Goal: Task Accomplishment & Management: Manage account settings

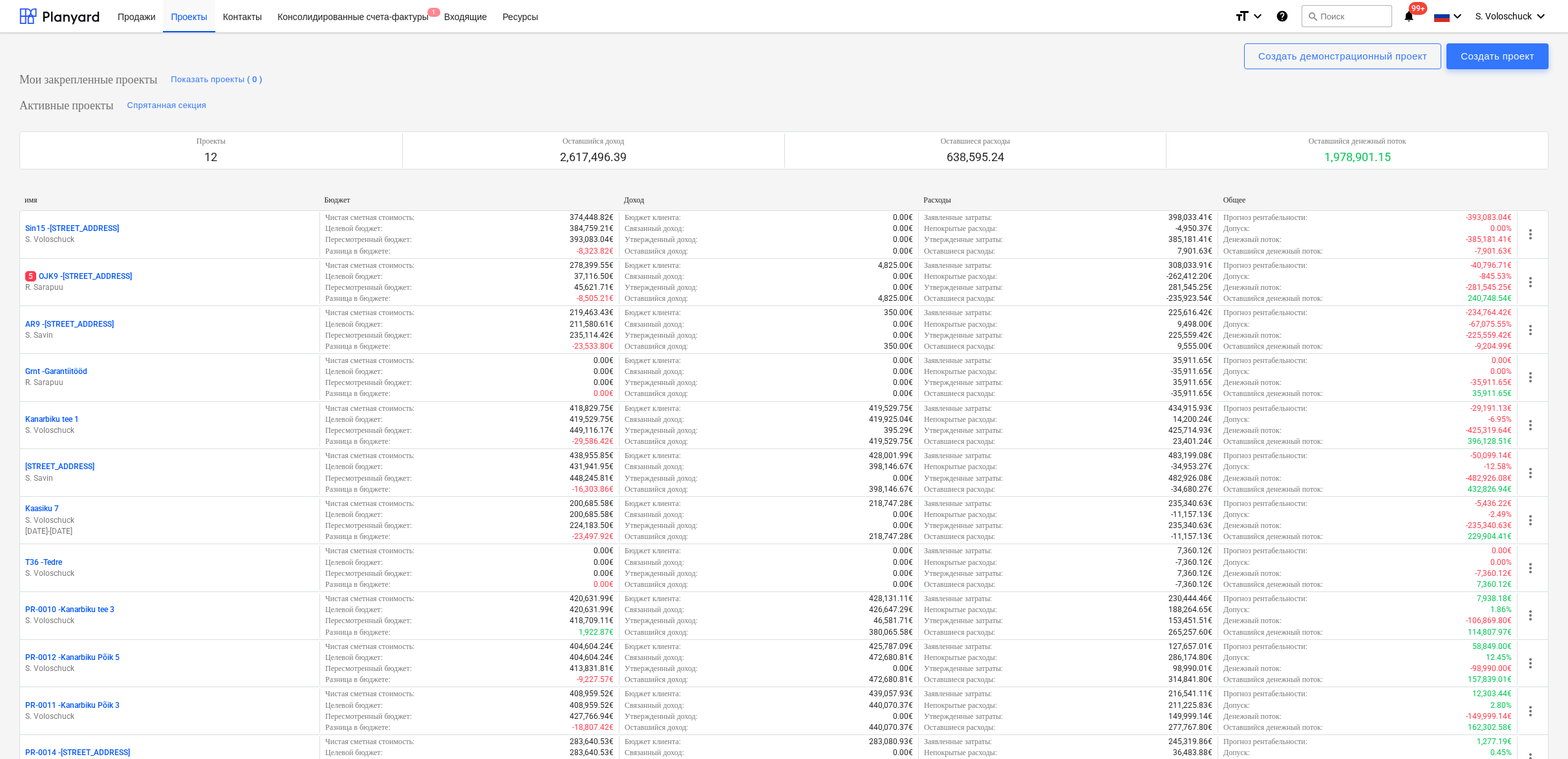
scroll to position [481, 0]
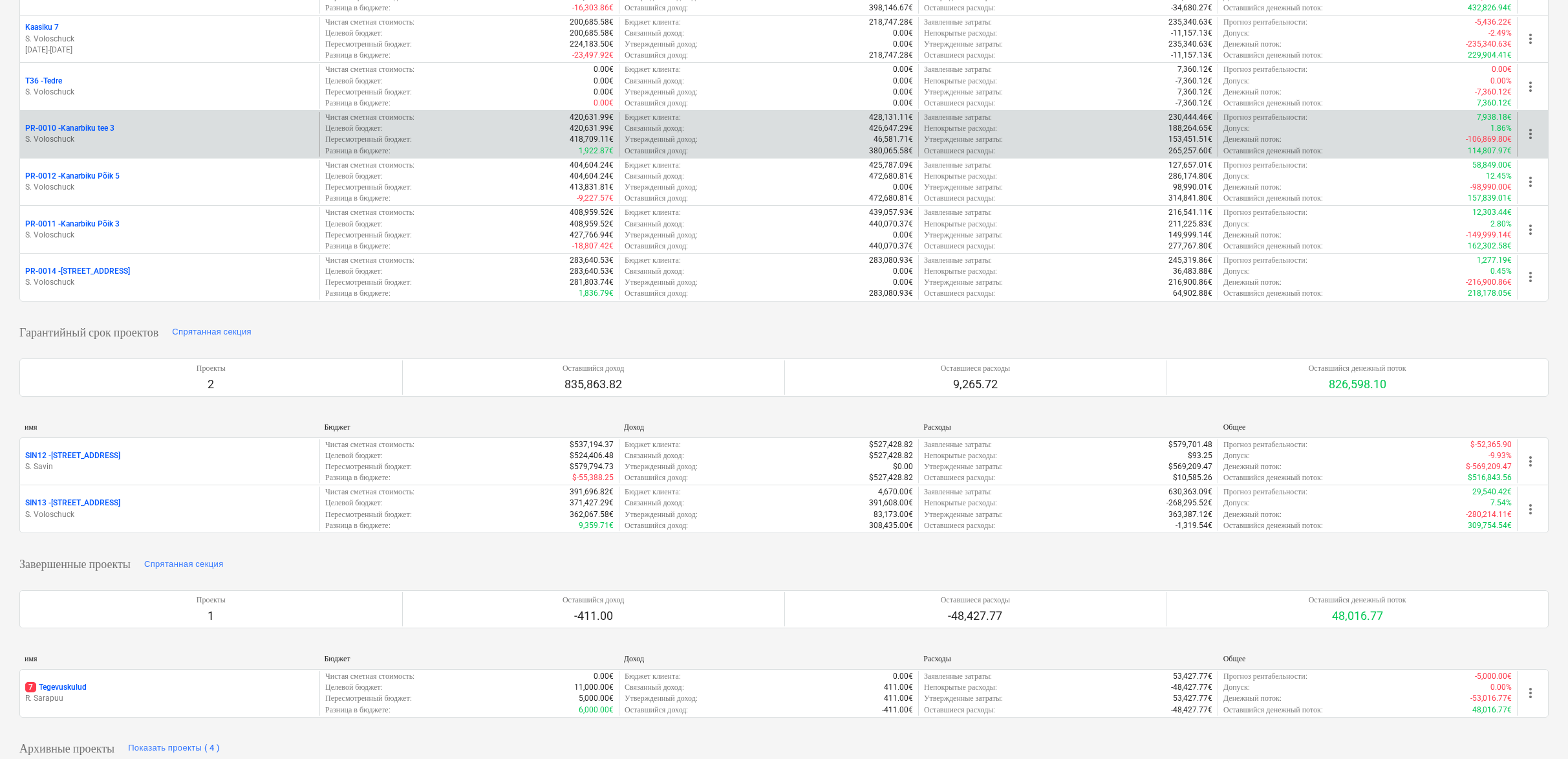
click at [79, 116] on div "PR-0010 - Kanarbiku tee 3 S. Voloschuck" at bounding box center [170, 134] width 299 height 45
click at [141, 134] on p "S. Voloschuck" at bounding box center [169, 139] width 289 height 11
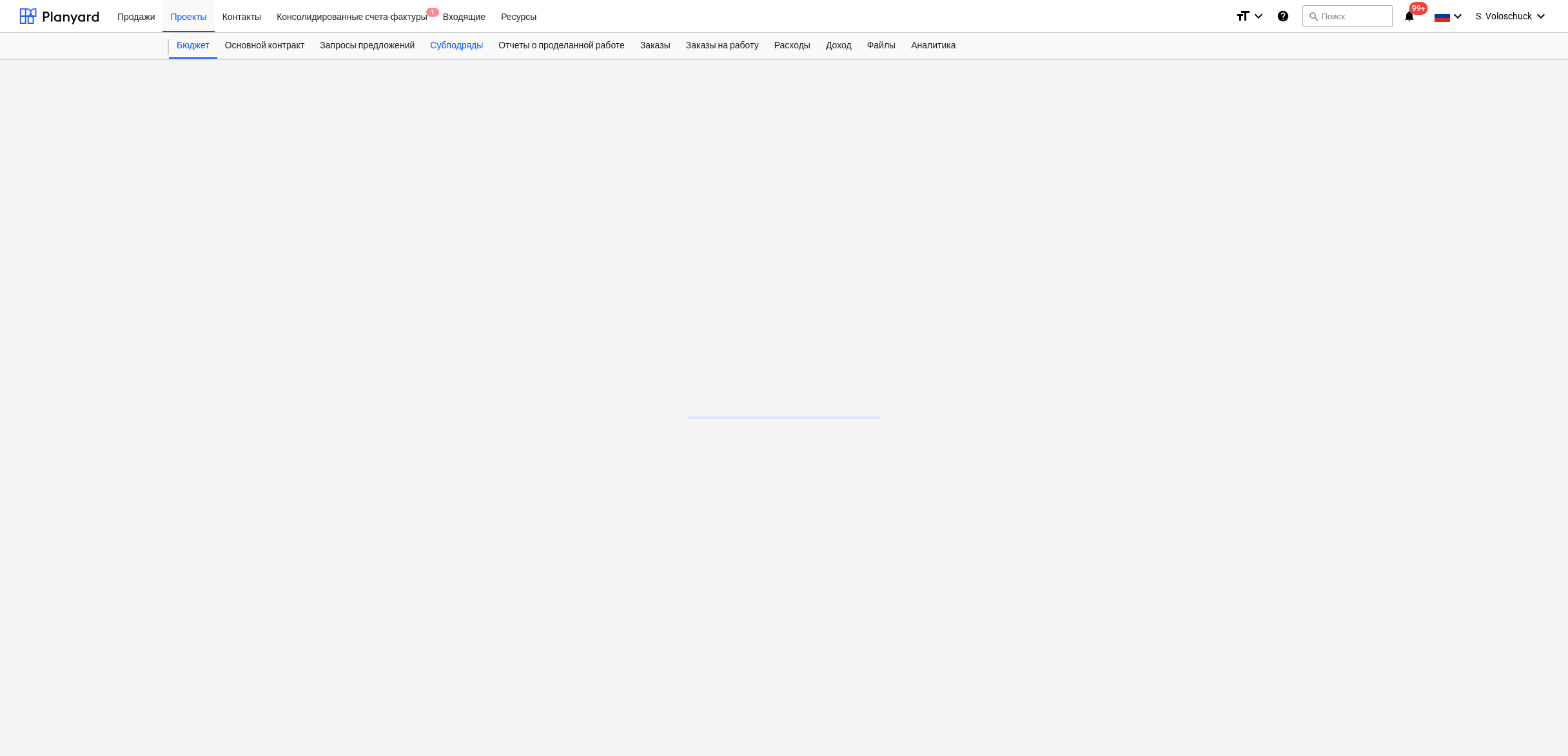
click at [471, 47] on div "Субподряды" at bounding box center [457, 45] width 68 height 26
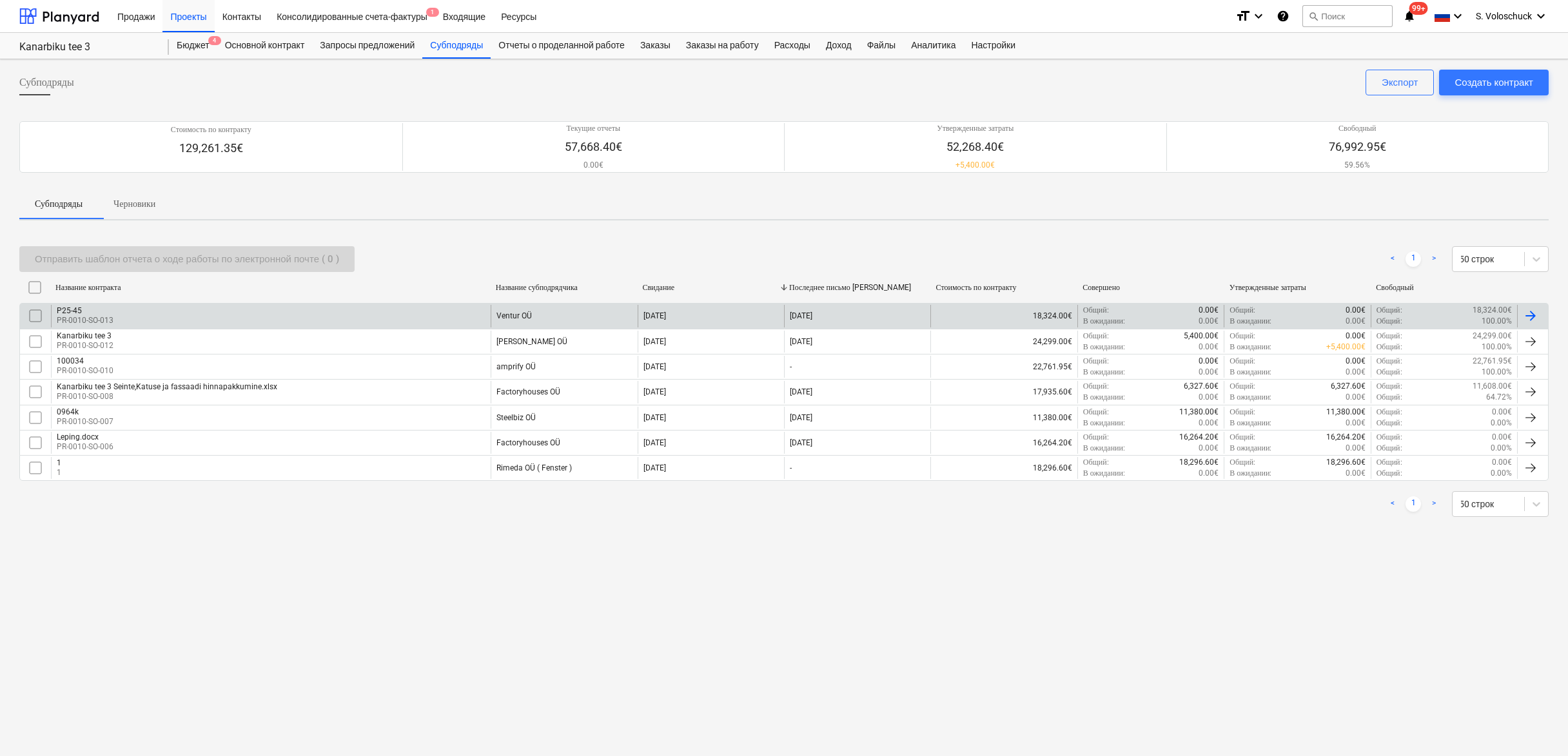
click at [485, 309] on div "P25-45 PR-0010-SO-013" at bounding box center [271, 315] width 440 height 22
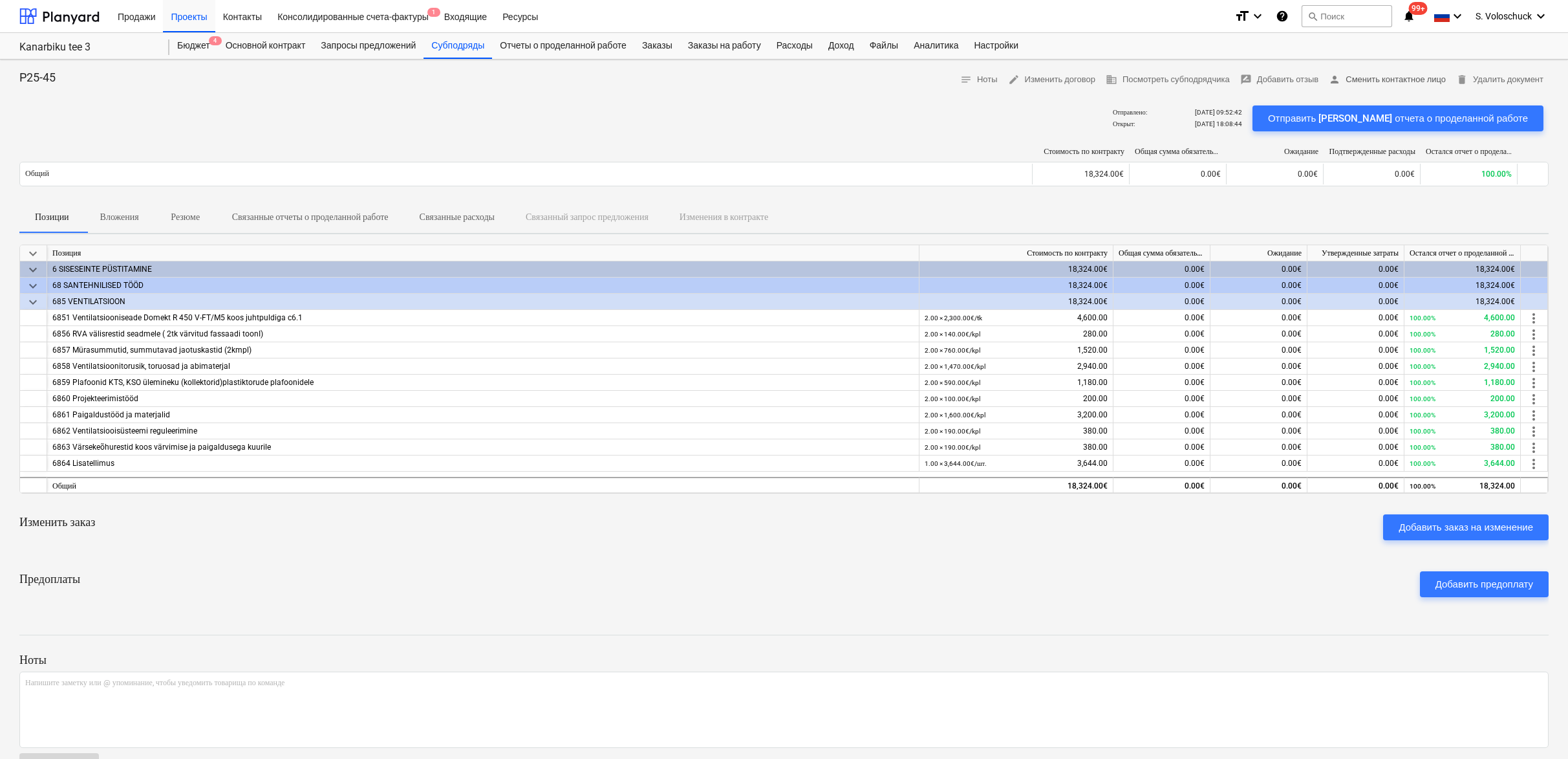
click at [1388, 83] on span "person Сменить контактное лицо" at bounding box center [1387, 80] width 117 height 15
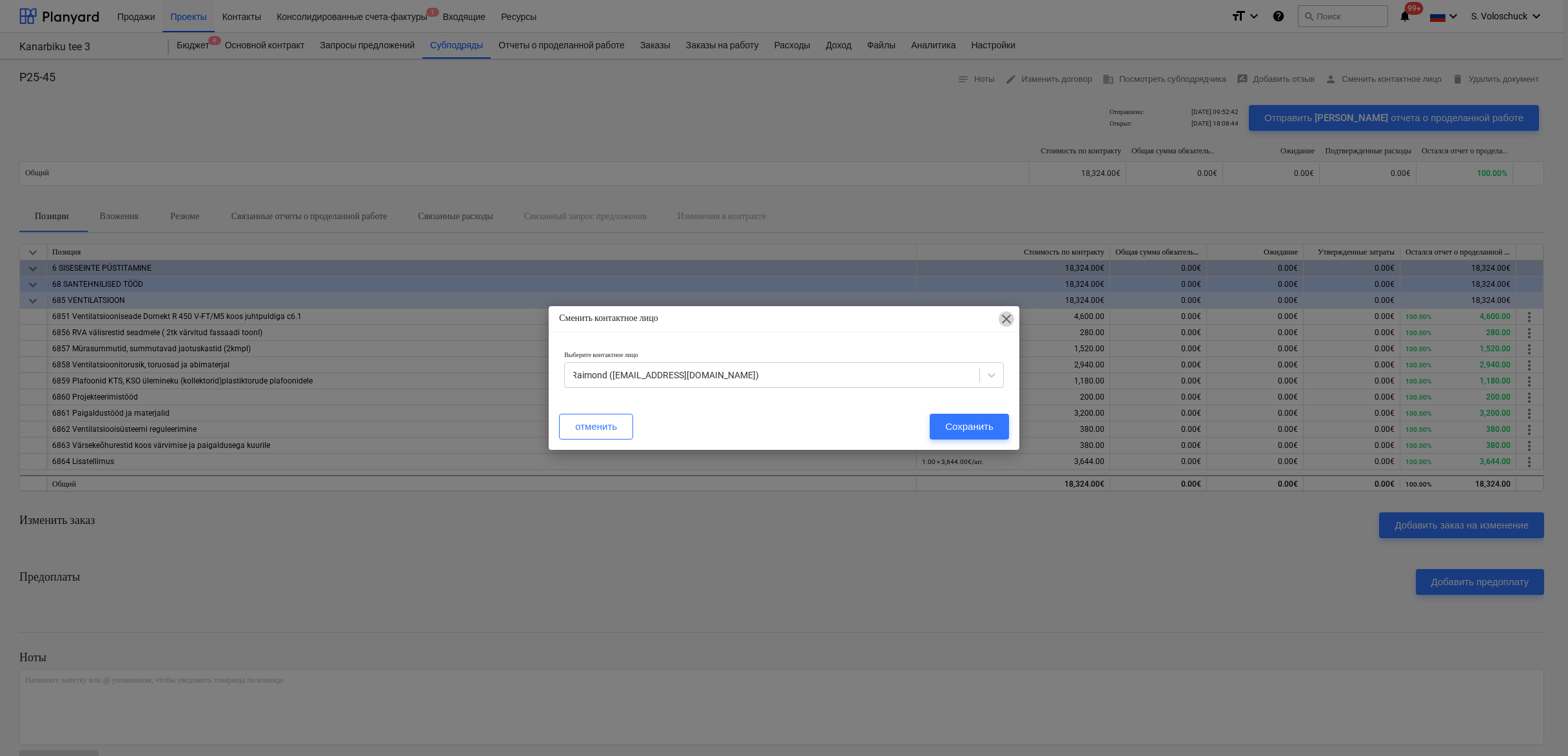
click at [1003, 321] on span "close" at bounding box center [1006, 319] width 15 height 15
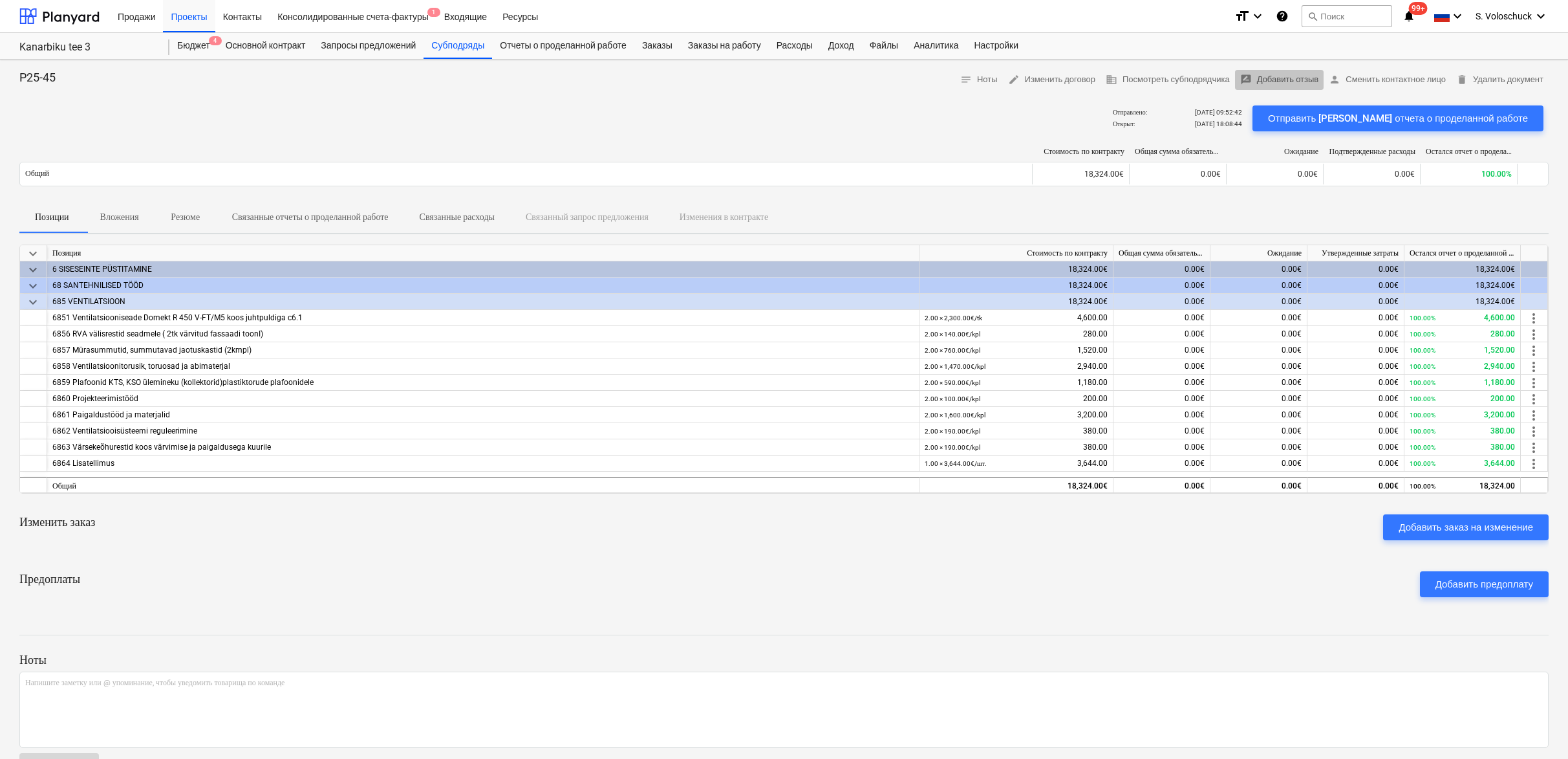
click at [1279, 81] on span "rate_review Добавить отзыв" at bounding box center [1279, 80] width 79 height 15
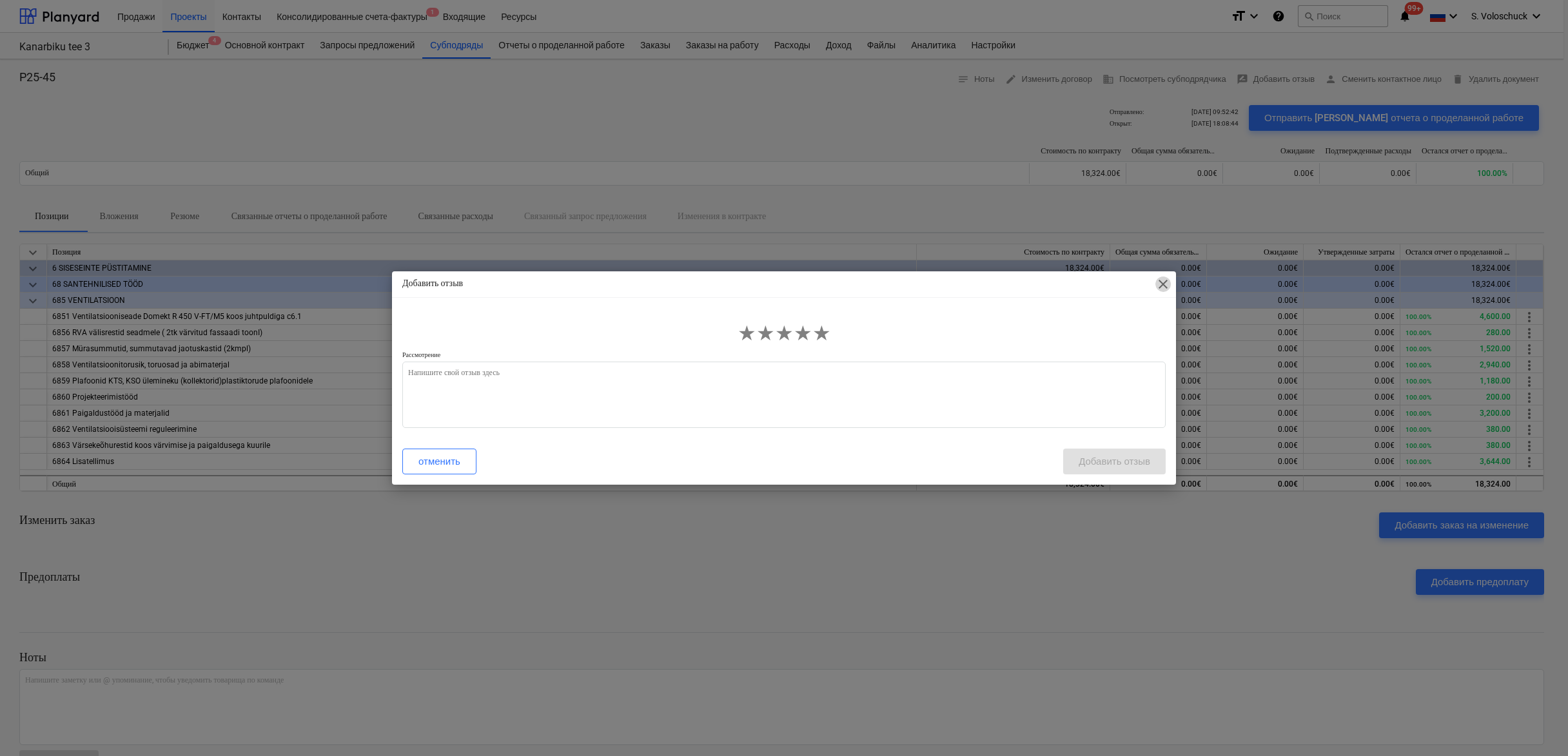
click at [1163, 281] on span "close" at bounding box center [1163, 284] width 15 height 15
type textarea "x"
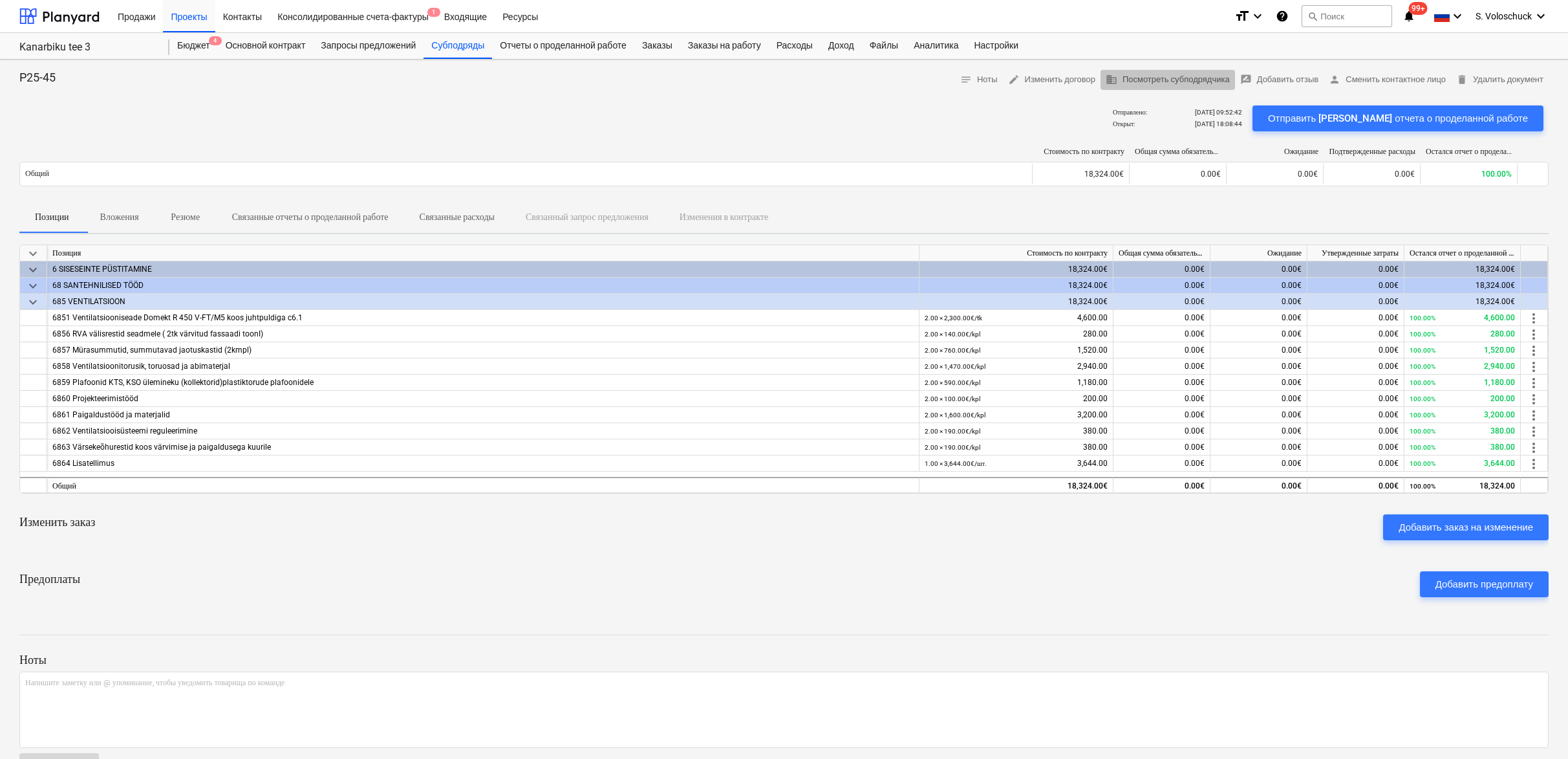
click at [1169, 79] on span "business Посмотреть субподрядчика" at bounding box center [1168, 80] width 124 height 15
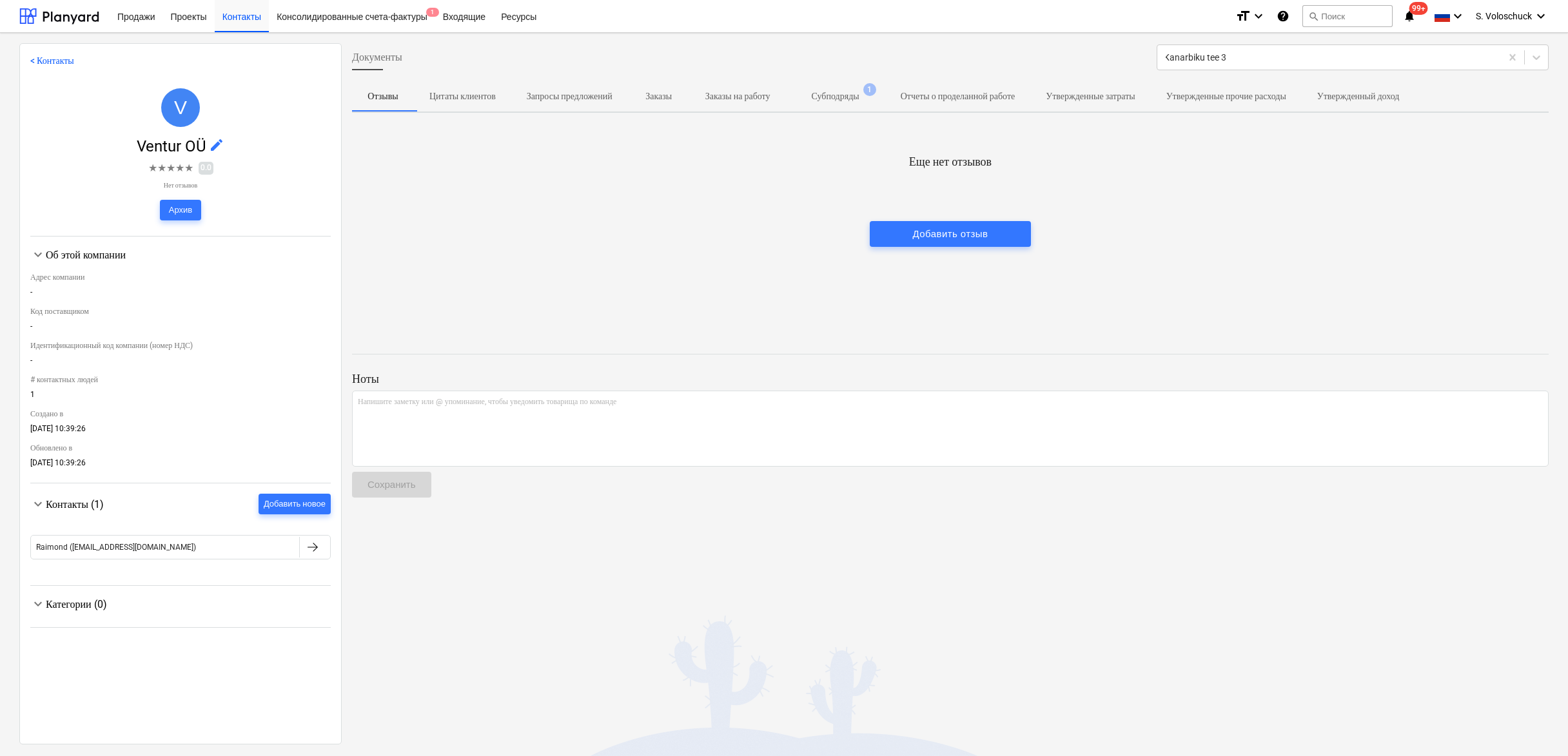
click at [859, 98] on p "Субподряды" at bounding box center [835, 96] width 47 height 13
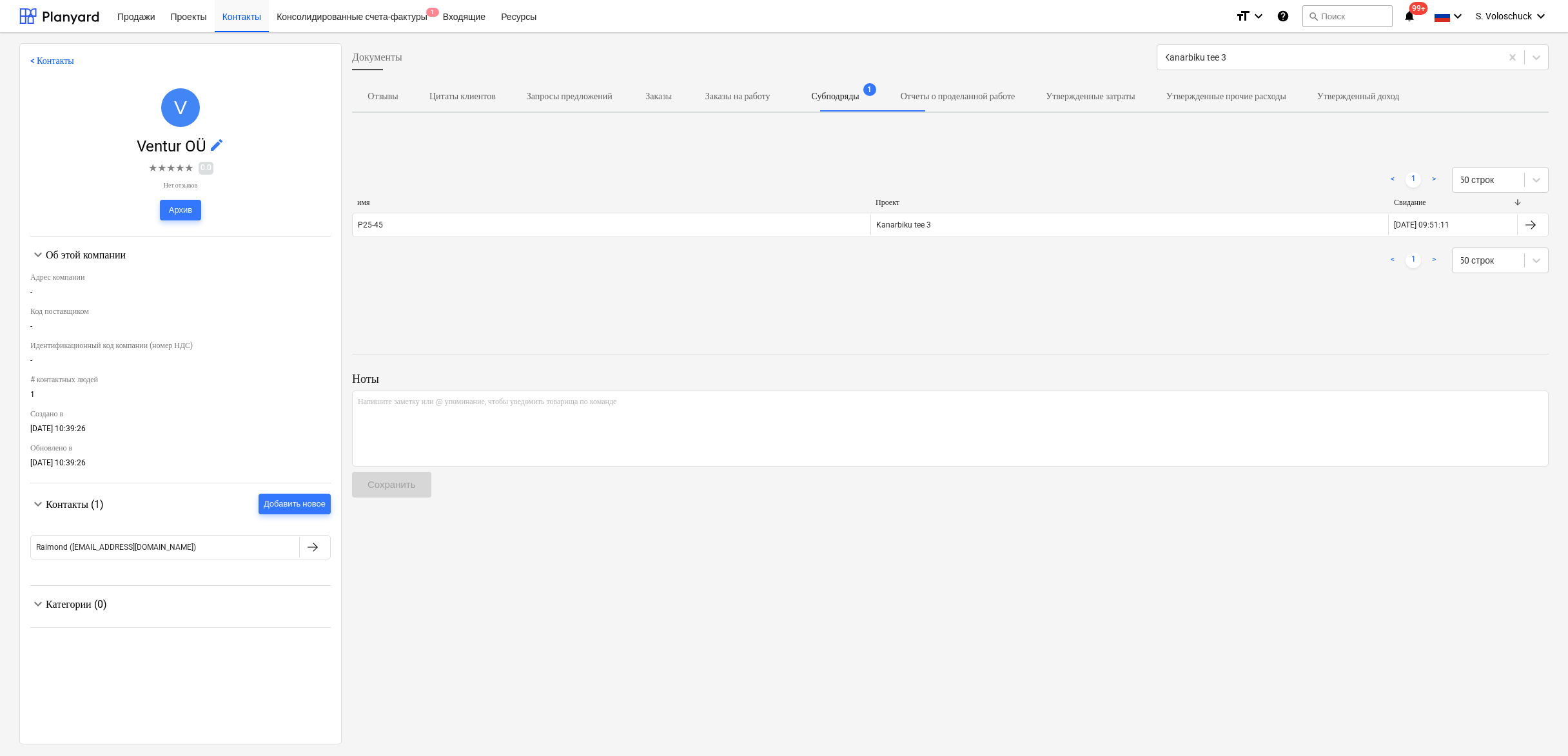
click at [952, 225] on div "Kanarbiku tee 3" at bounding box center [1129, 225] width 517 height 21
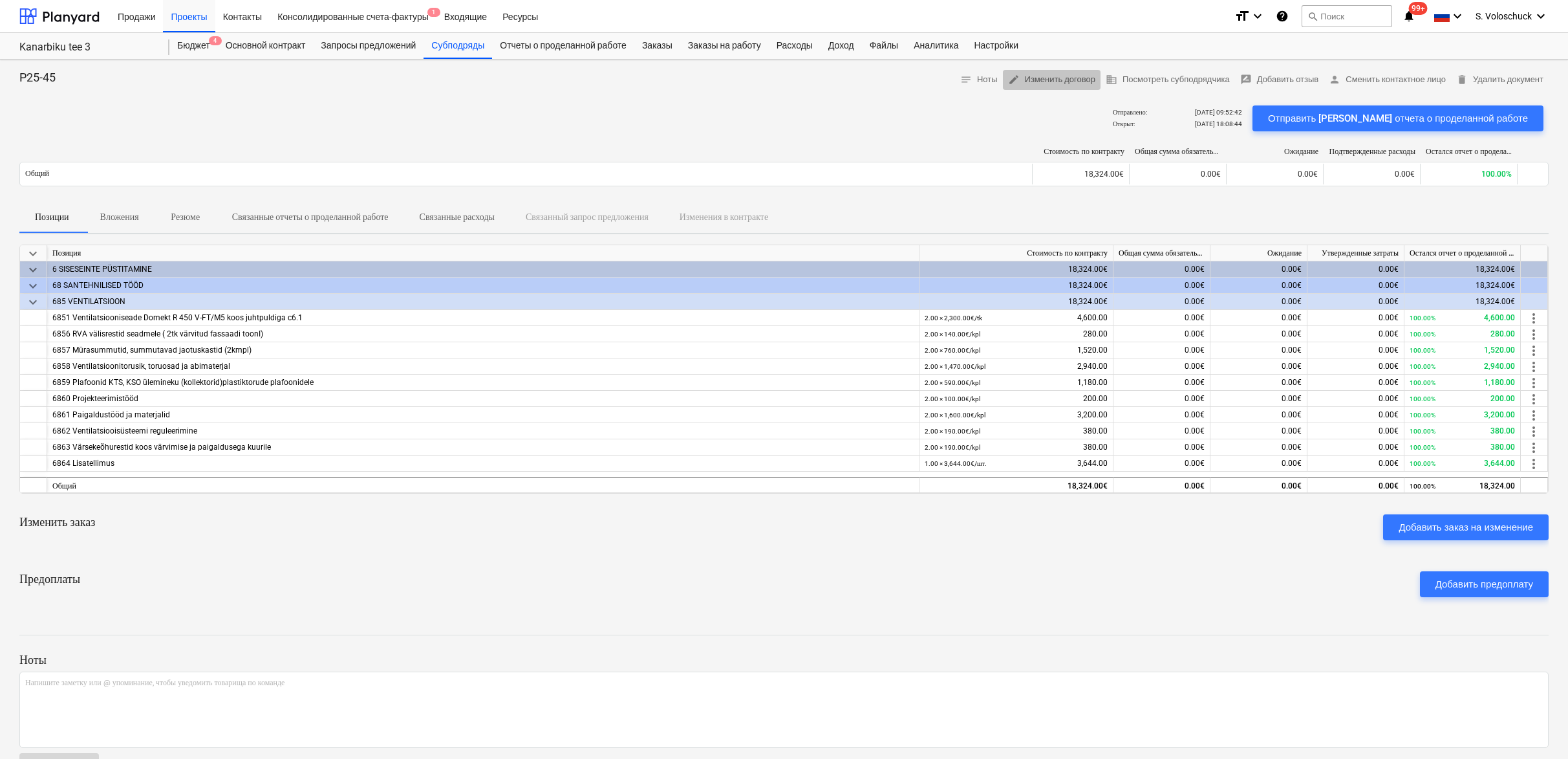
click at [1036, 83] on span "edit Изменить договор" at bounding box center [1051, 80] width 87 height 15
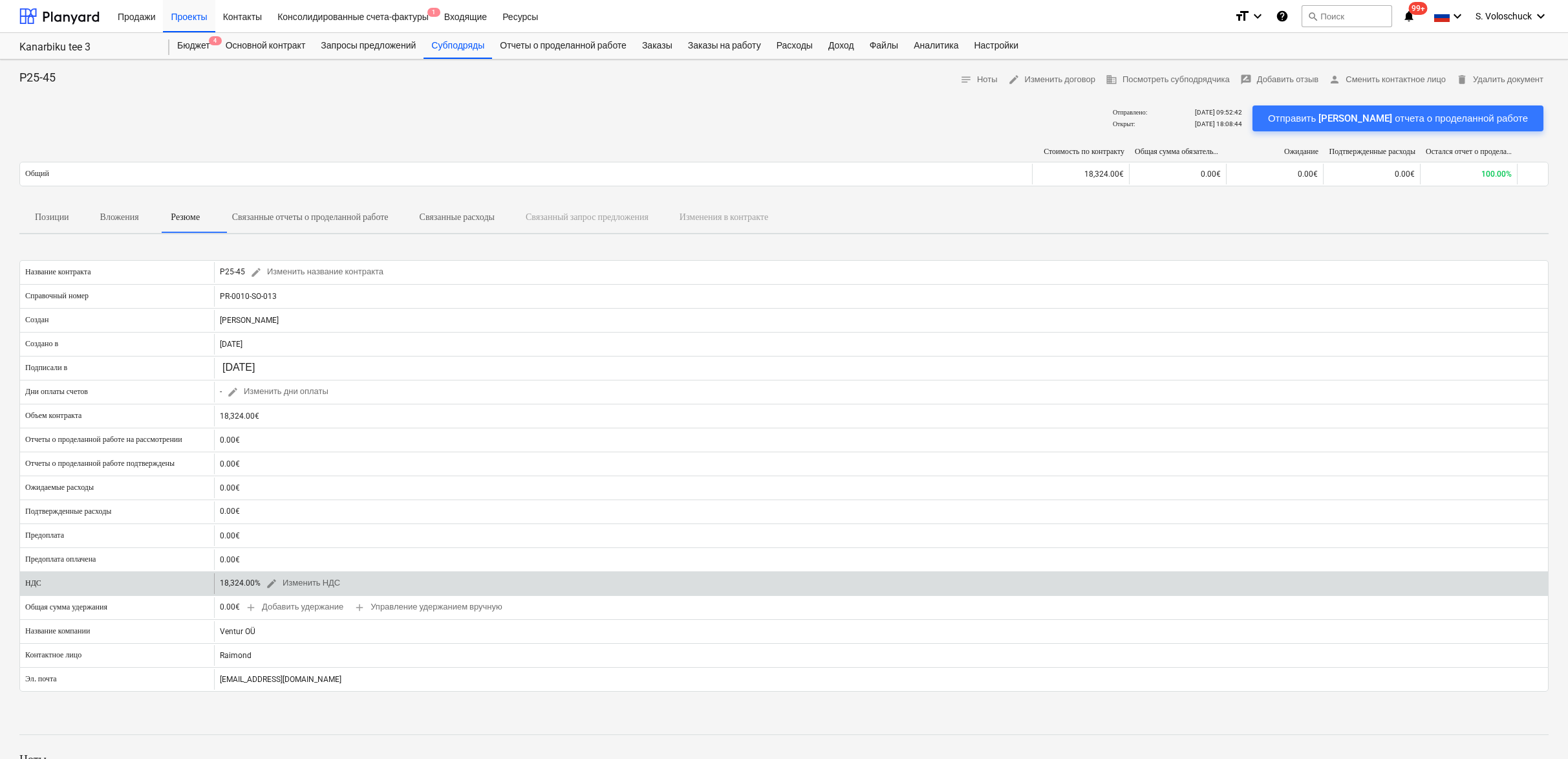
click at [254, 586] on div "18,324.00% edit Изменить НДС" at bounding box center [282, 583] width 125 height 20
click at [243, 585] on div "18,324.00% edit Изменить НДС" at bounding box center [282, 583] width 125 height 20
click at [276, 586] on span "edit" at bounding box center [271, 583] width 12 height 12
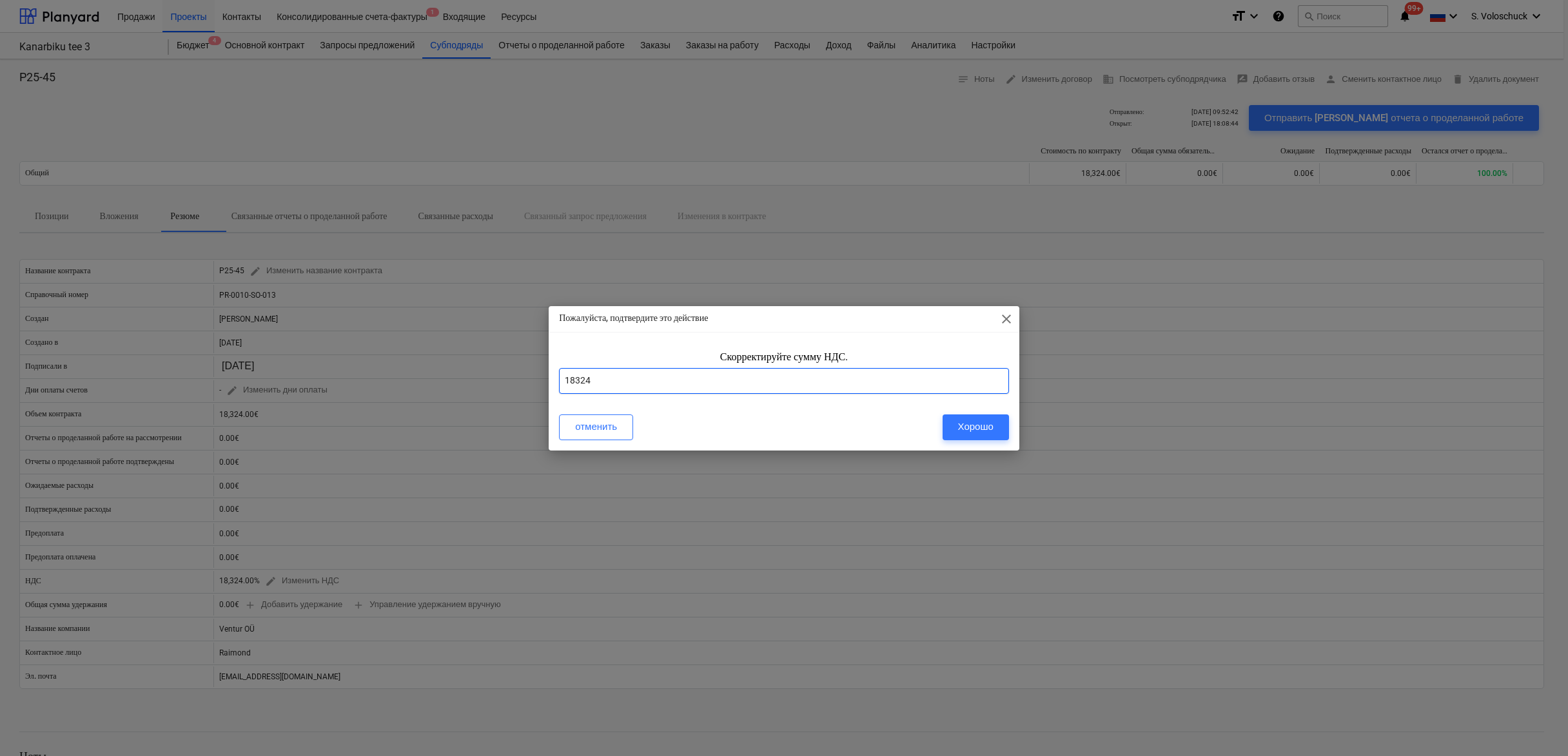
click at [602, 383] on input "18324" at bounding box center [784, 380] width 450 height 26
type input "1"
type input "24"
click at [999, 433] on button "Хорошо" at bounding box center [975, 427] width 66 height 26
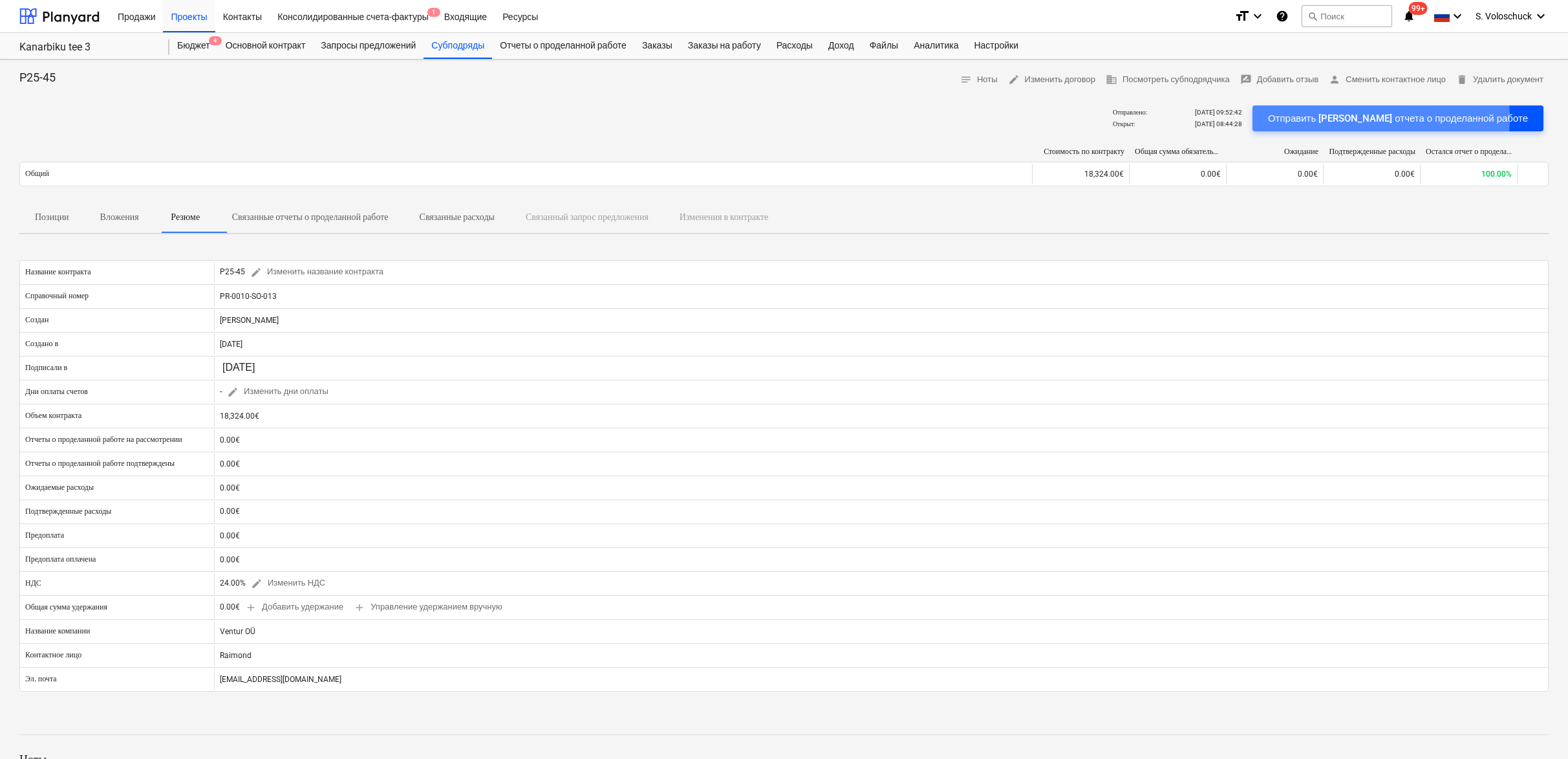
click at [1393, 116] on div "Отправить [PERSON_NAME] отчета о проделанной работе" at bounding box center [1398, 118] width 260 height 17
click at [205, 18] on div "Проекты" at bounding box center [189, 15] width 52 height 33
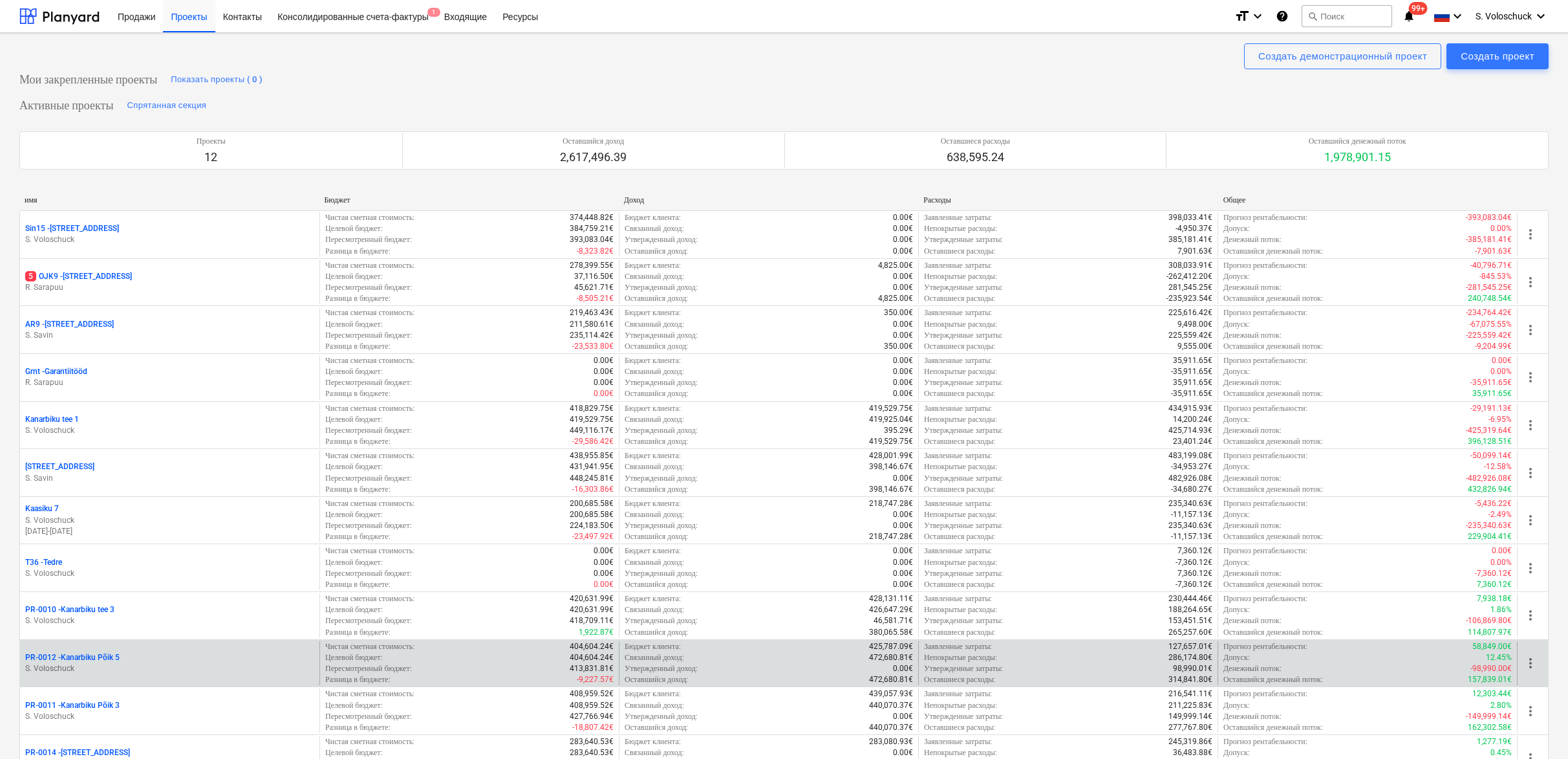
click at [174, 654] on div "PR-0012 - Kanarbiku Põik 5" at bounding box center [169, 658] width 289 height 11
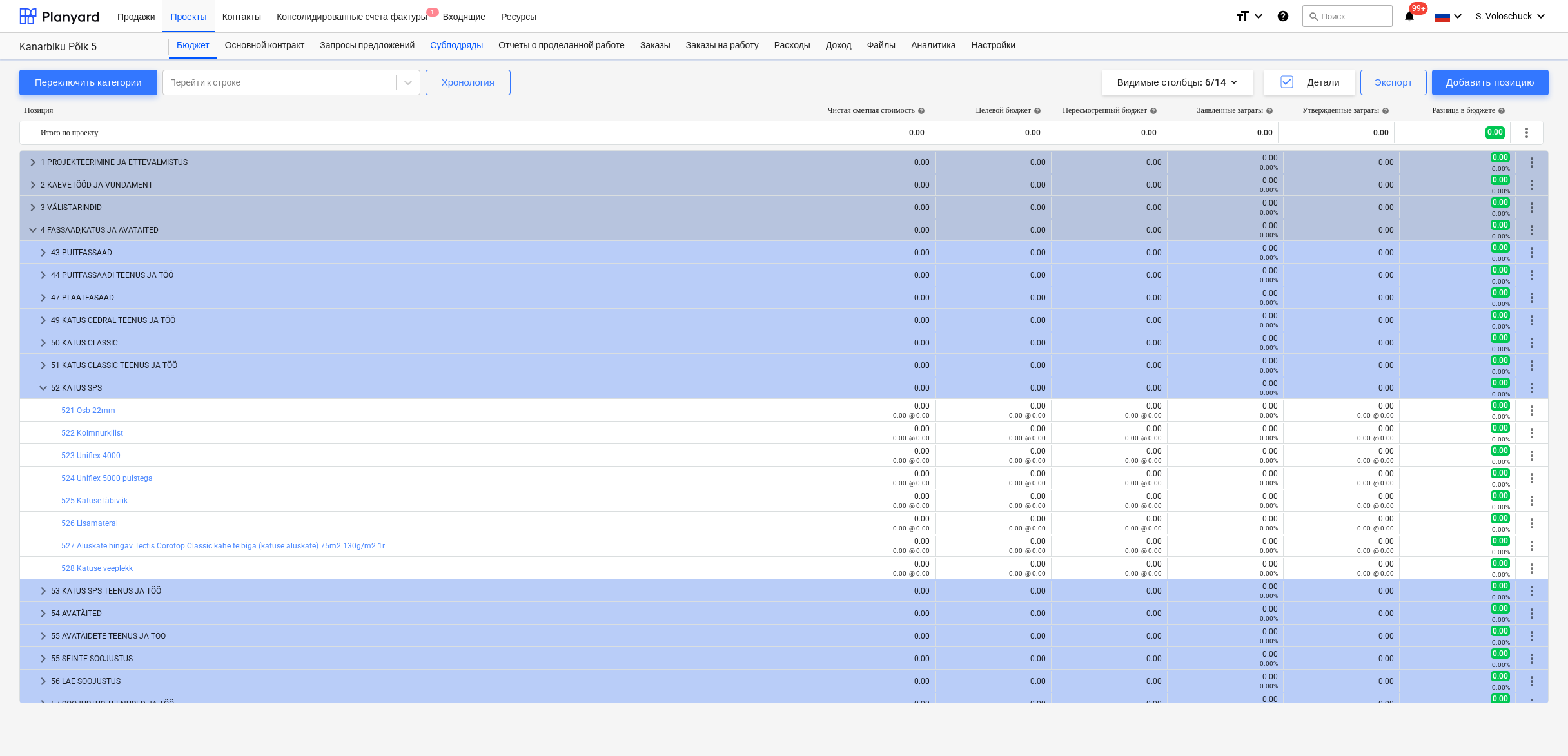
click at [457, 41] on div "Субподряды" at bounding box center [457, 45] width 68 height 26
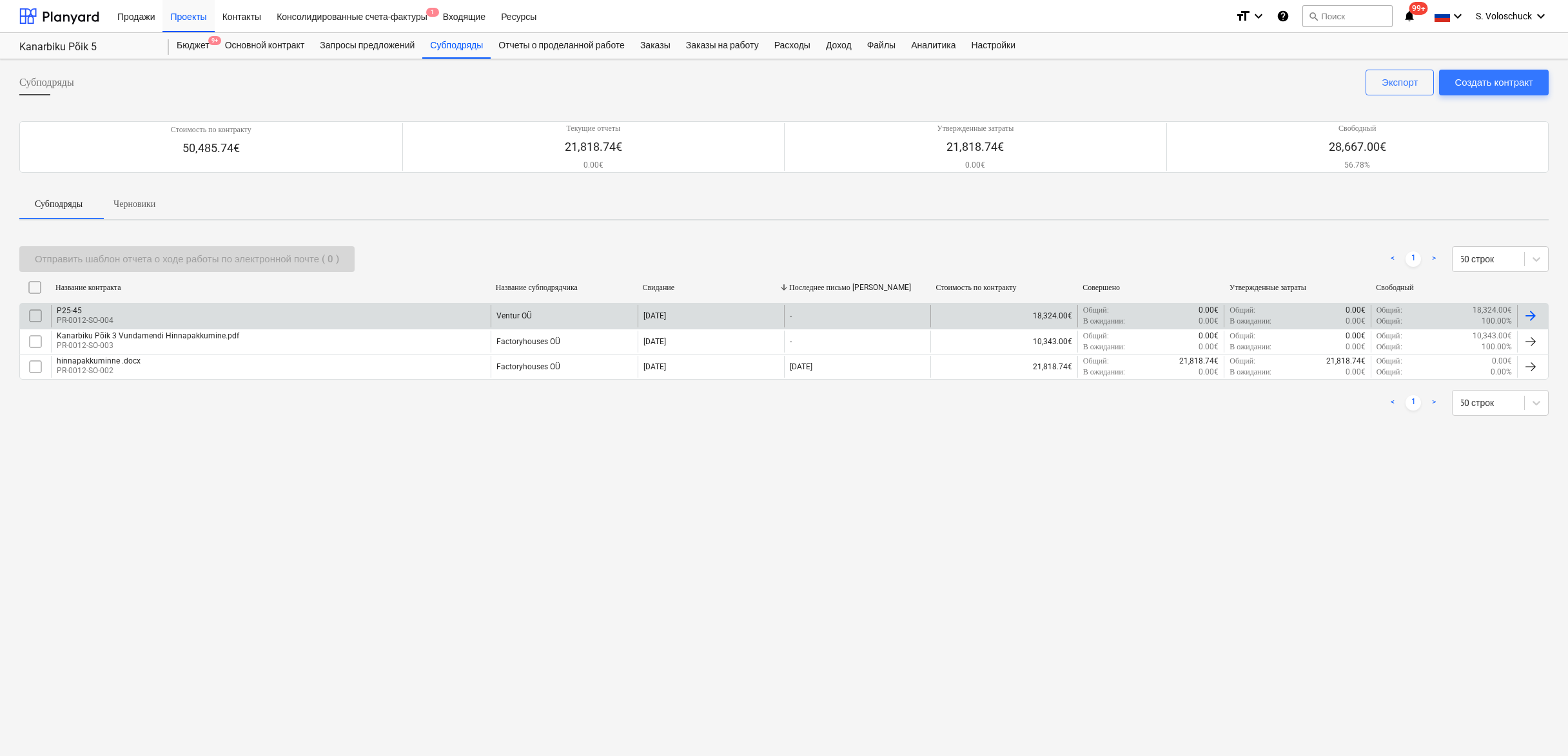
click at [466, 311] on div "P25-45 PR-0012-SO-004" at bounding box center [271, 315] width 440 height 22
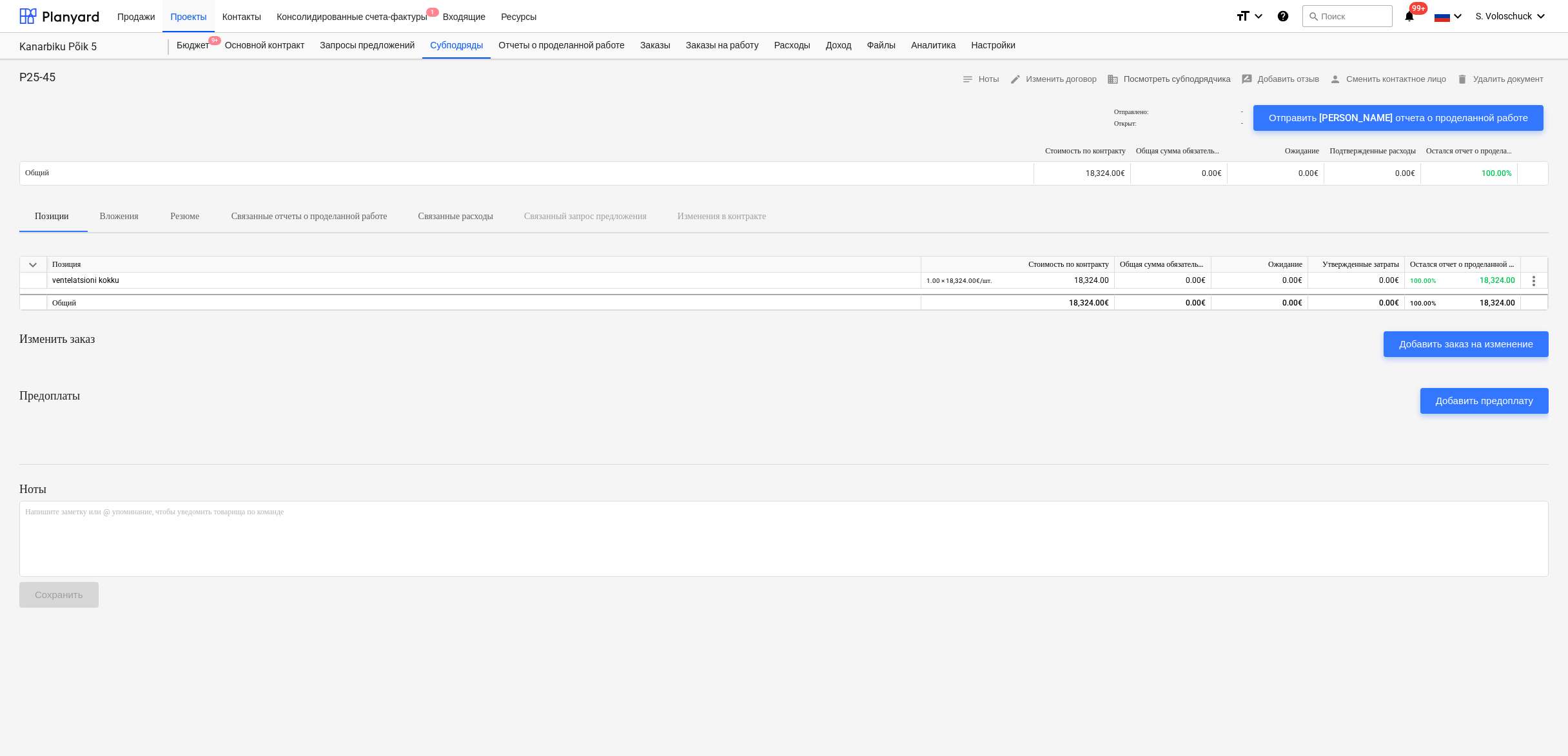
click at [1132, 75] on span "business Посмотреть субподрядчика" at bounding box center [1169, 79] width 124 height 15
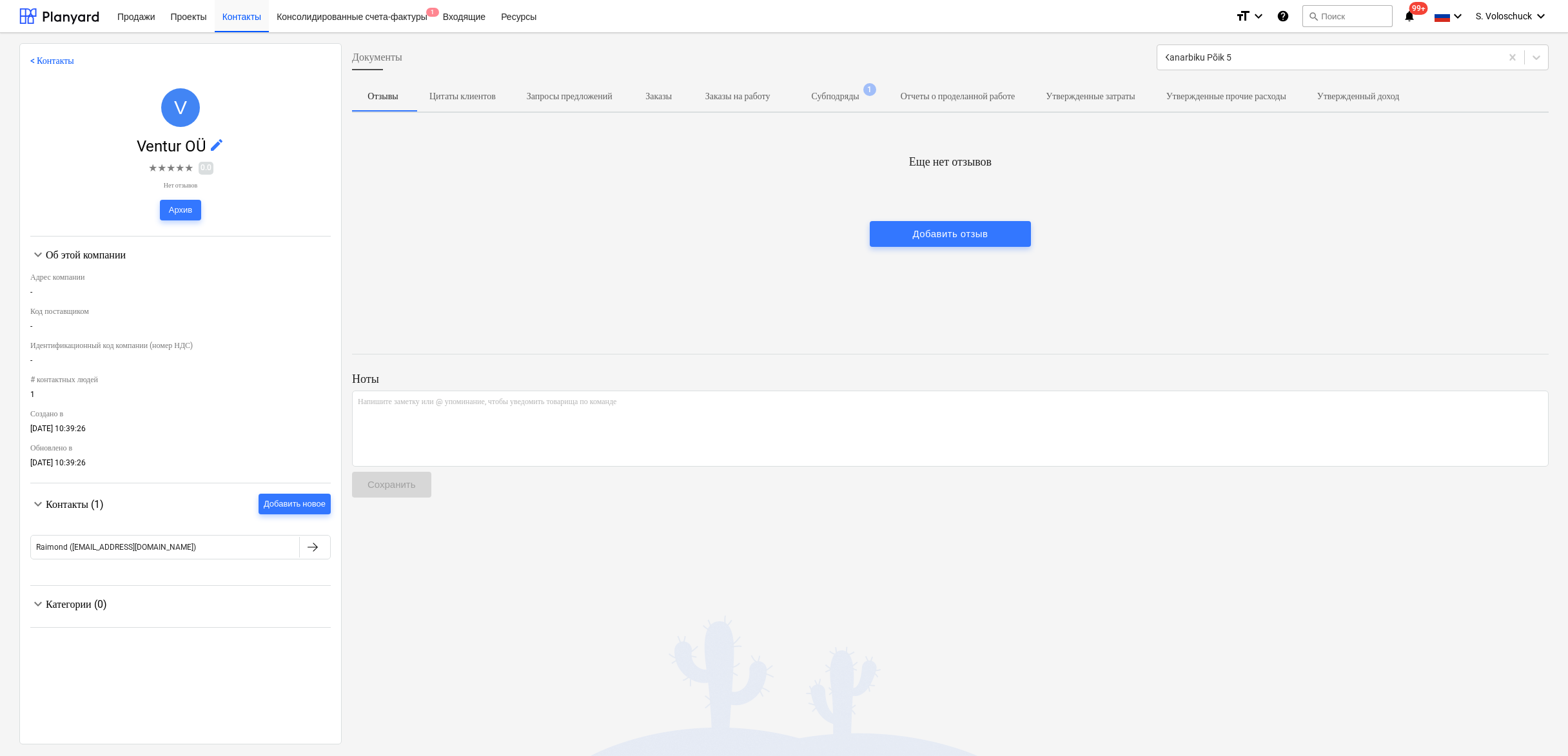
click at [1134, 97] on p "Утвержденные затраты" at bounding box center [1090, 96] width 89 height 13
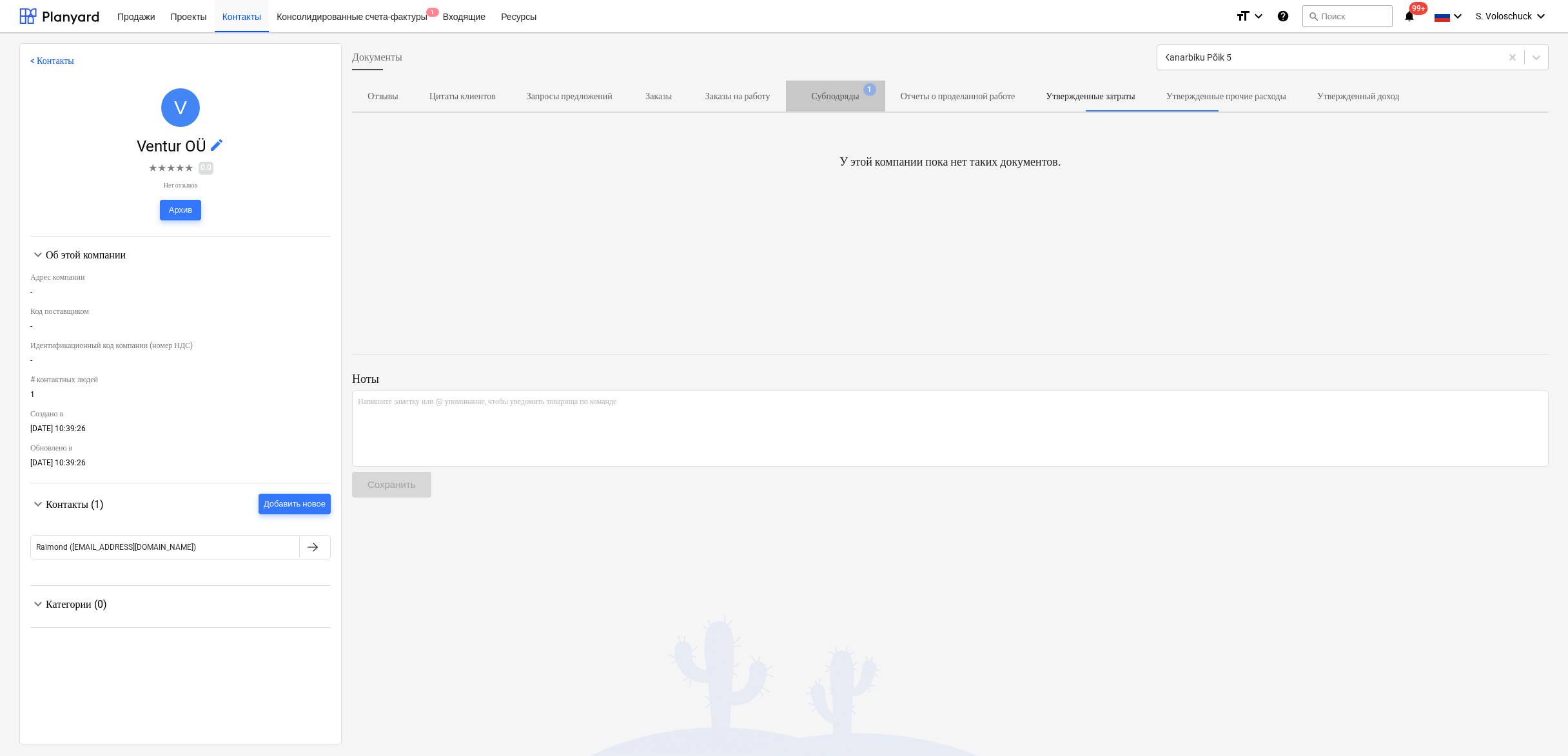
click at [869, 98] on span "Субподряды 1" at bounding box center [835, 96] width 68 height 13
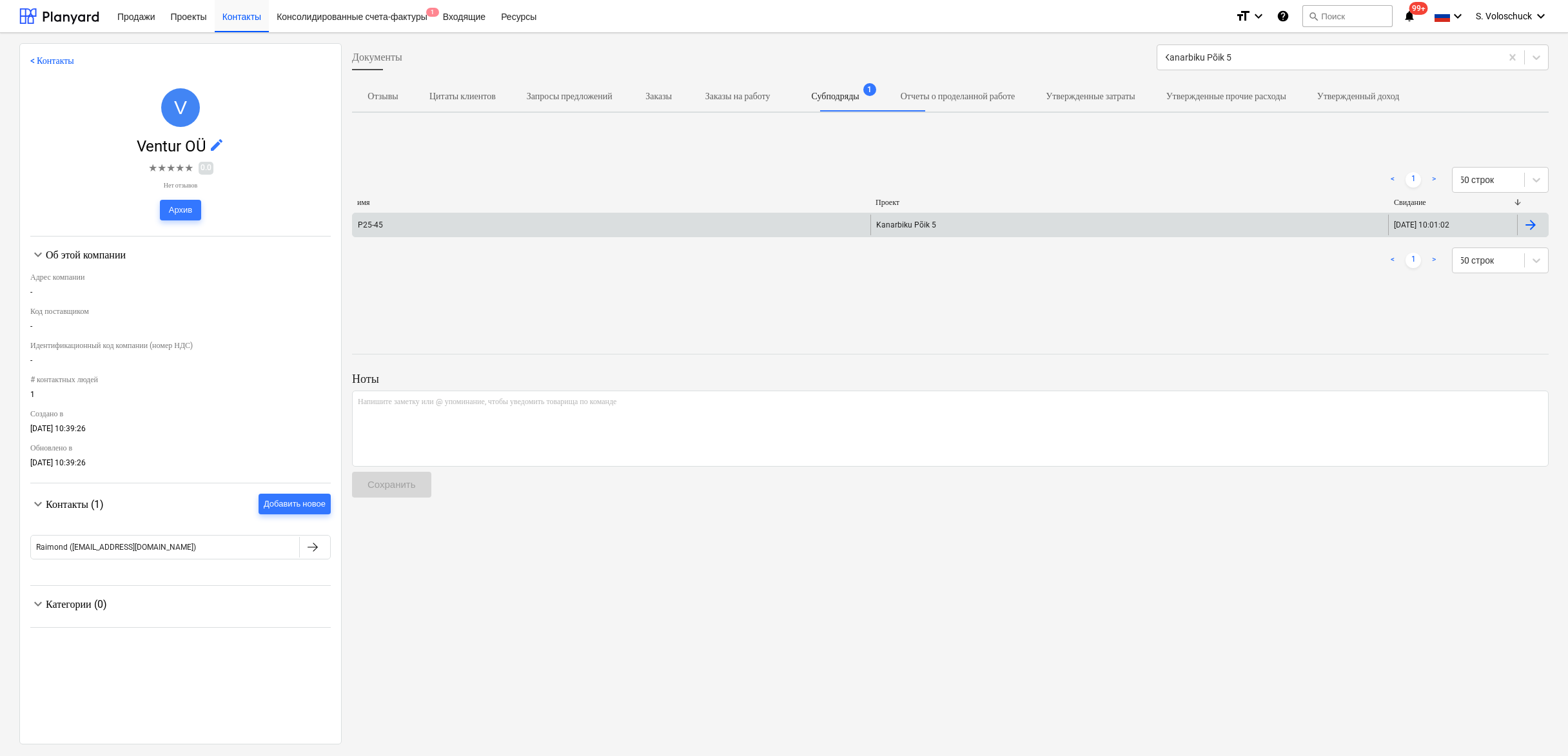
click at [838, 222] on div "P25-45" at bounding box center [611, 225] width 517 height 21
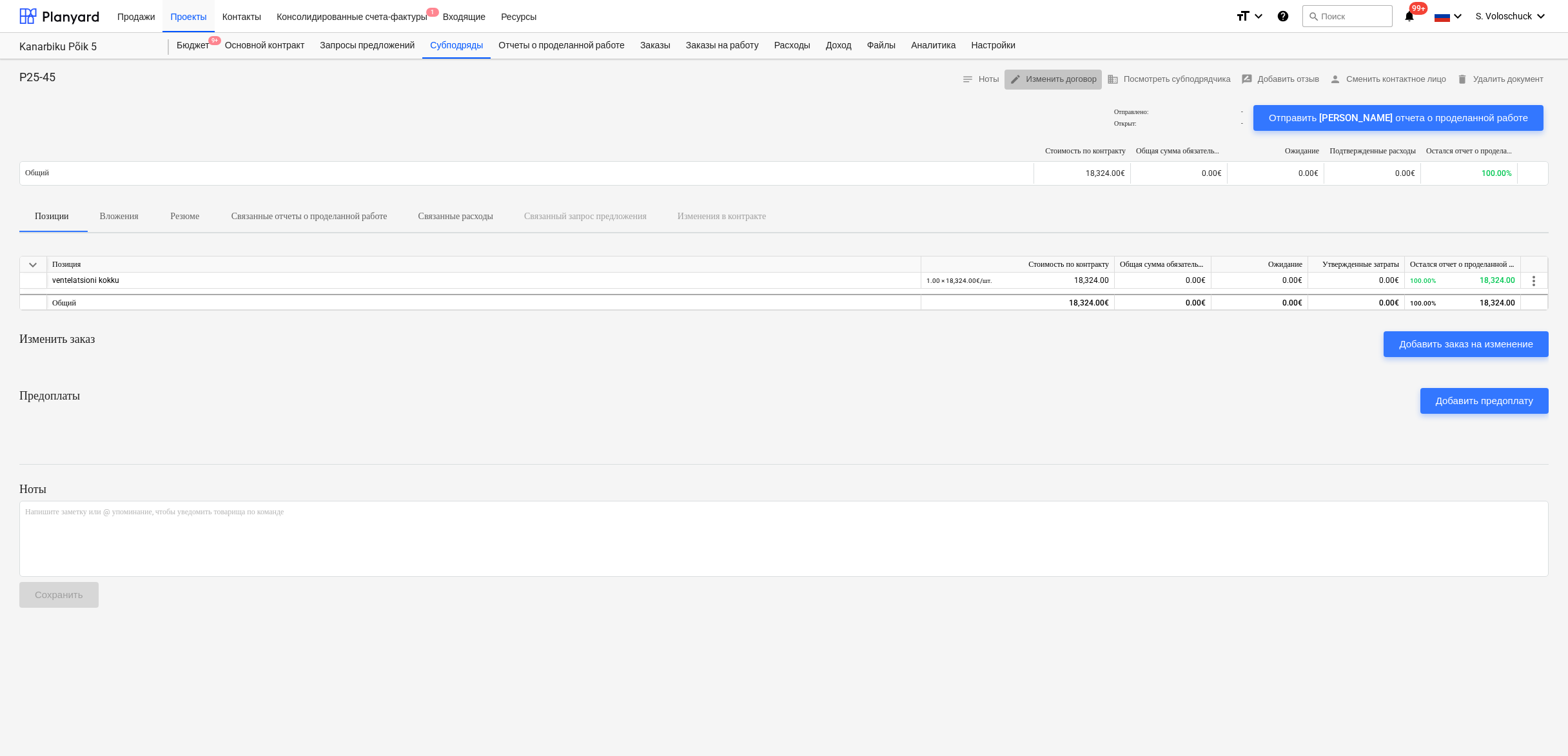
click at [1045, 75] on span "edit Изменить договор" at bounding box center [1053, 79] width 87 height 15
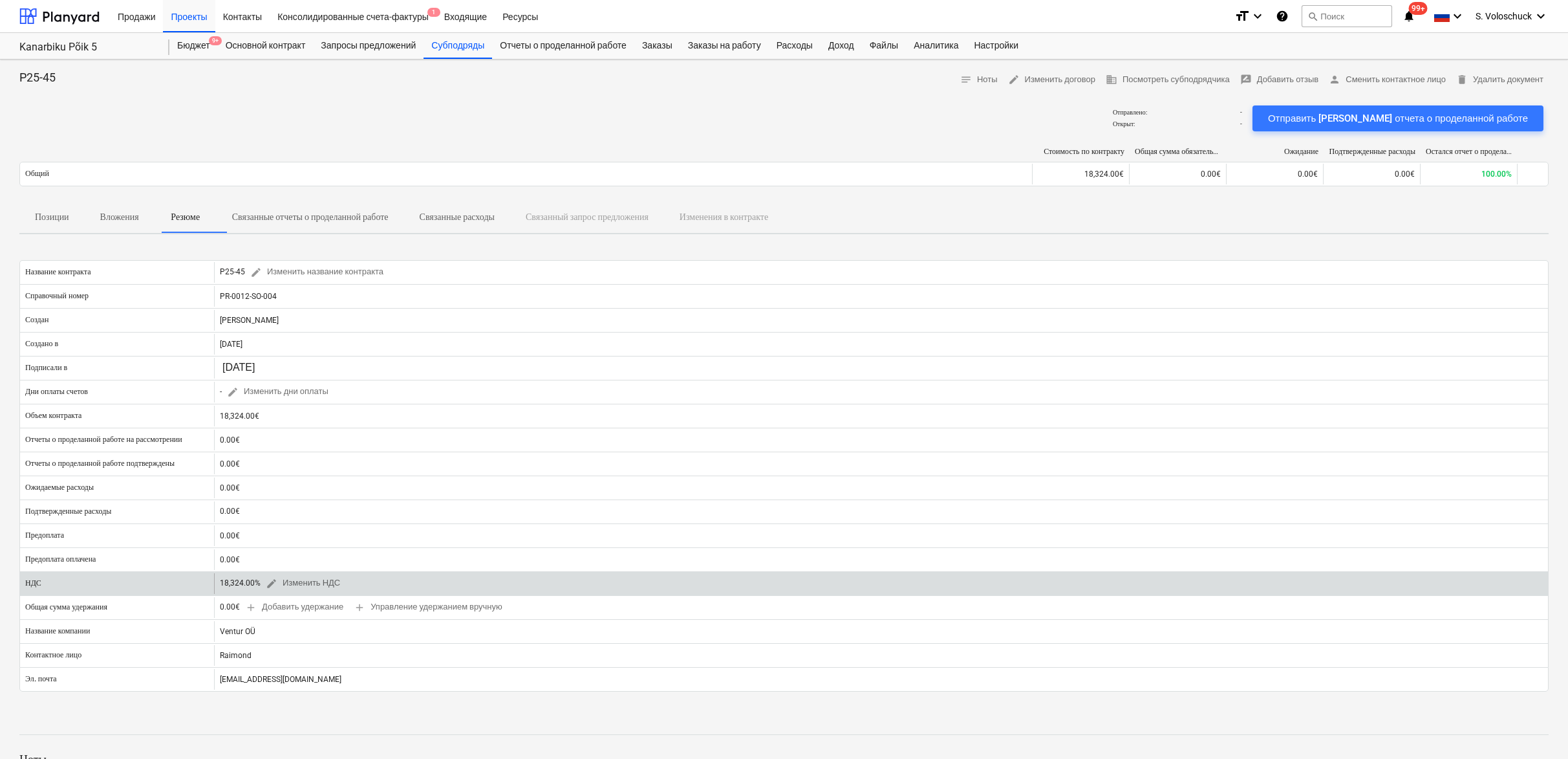
scroll to position [45, 0]
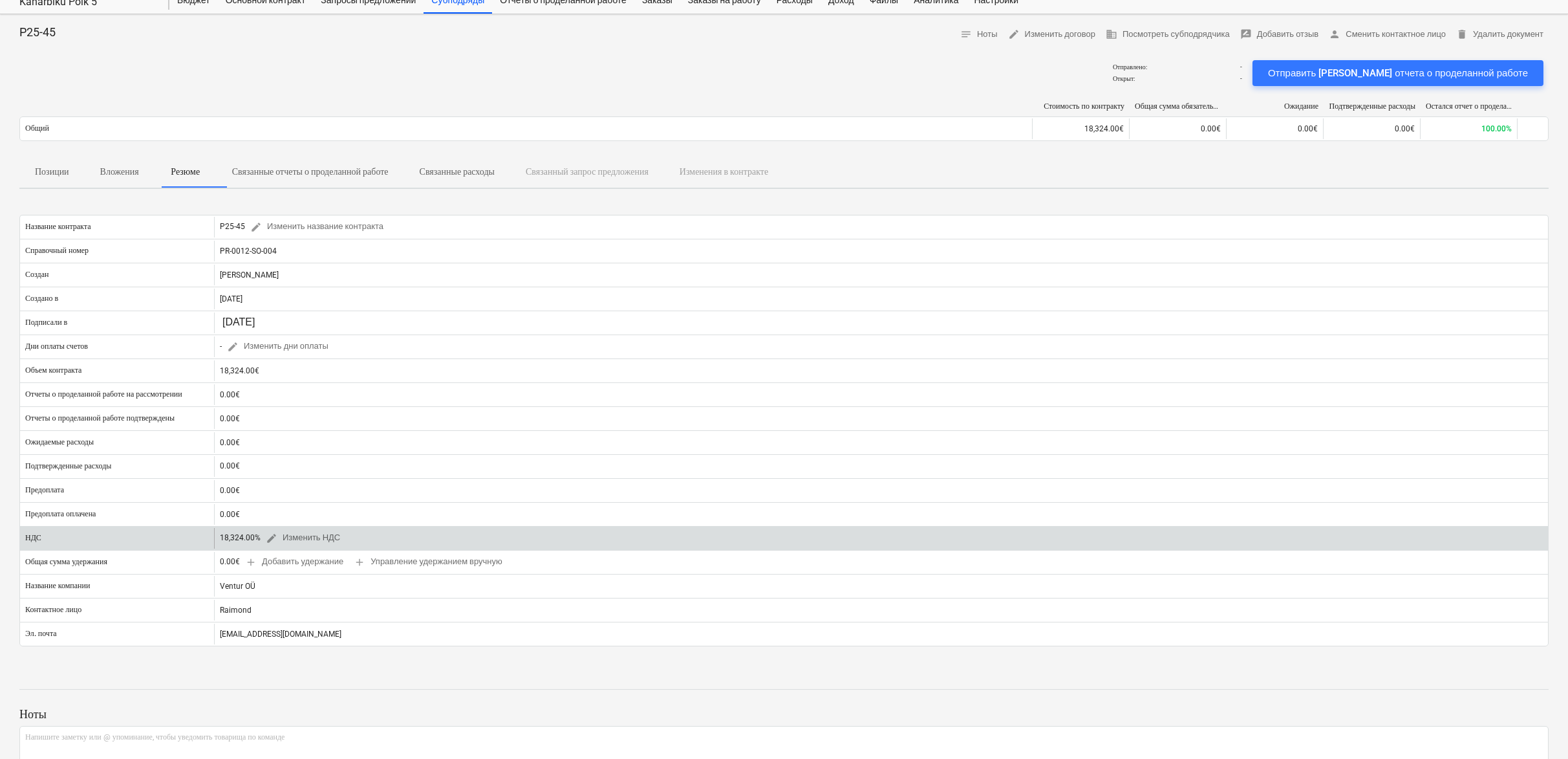
click at [248, 541] on div "18,324.00% edit Изменить НДС" at bounding box center [282, 537] width 125 height 20
click at [253, 540] on div "18,324.00% edit Изменить НДС" at bounding box center [282, 537] width 125 height 20
click at [285, 540] on span "edit Изменить НДС" at bounding box center [303, 537] width 74 height 15
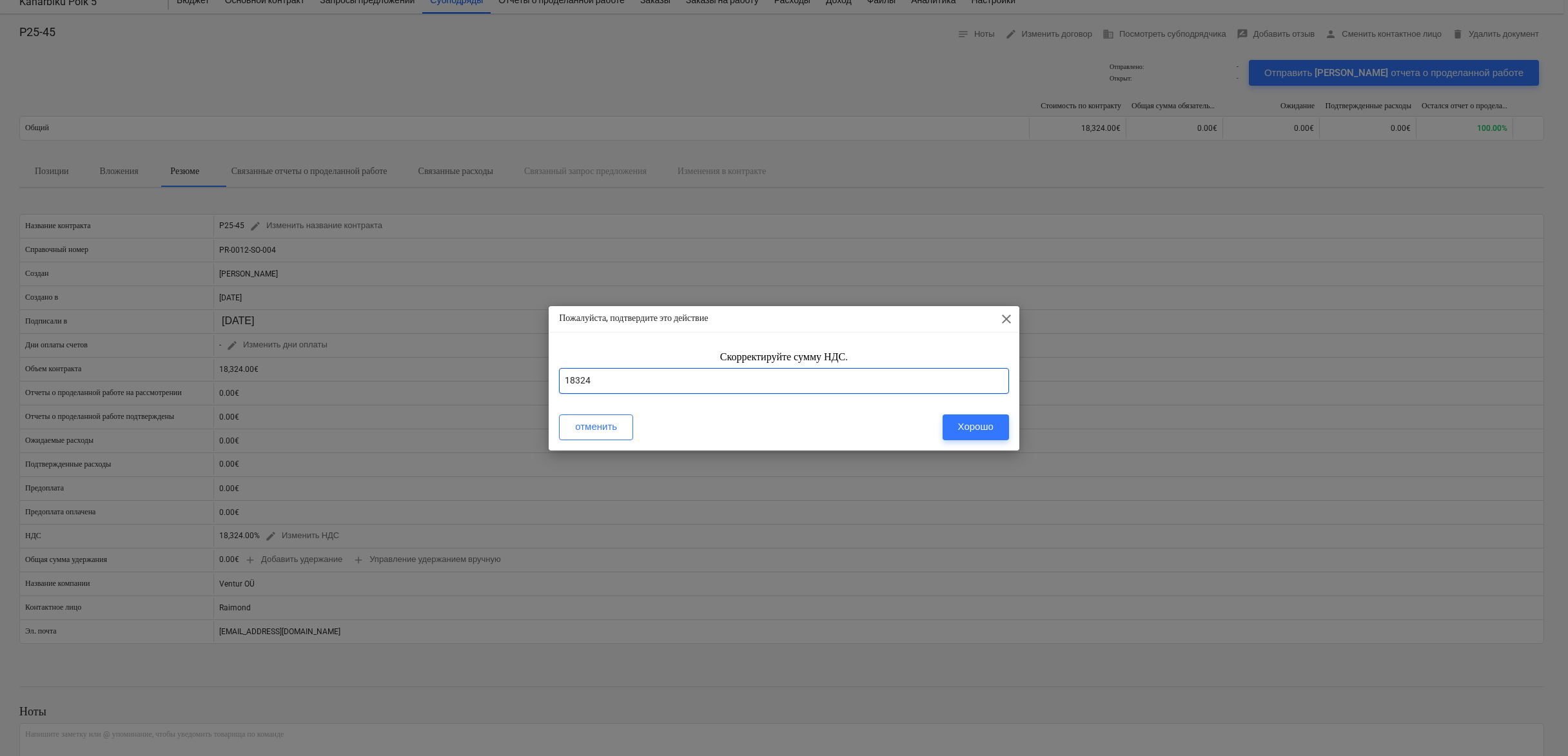
drag, startPoint x: 603, startPoint y: 385, endPoint x: 696, endPoint y: 383, distance: 93.0
click at [603, 385] on input "18324" at bounding box center [784, 380] width 450 height 26
type input "1"
type input "24"
click at [973, 424] on div "Хорошо" at bounding box center [975, 426] width 36 height 17
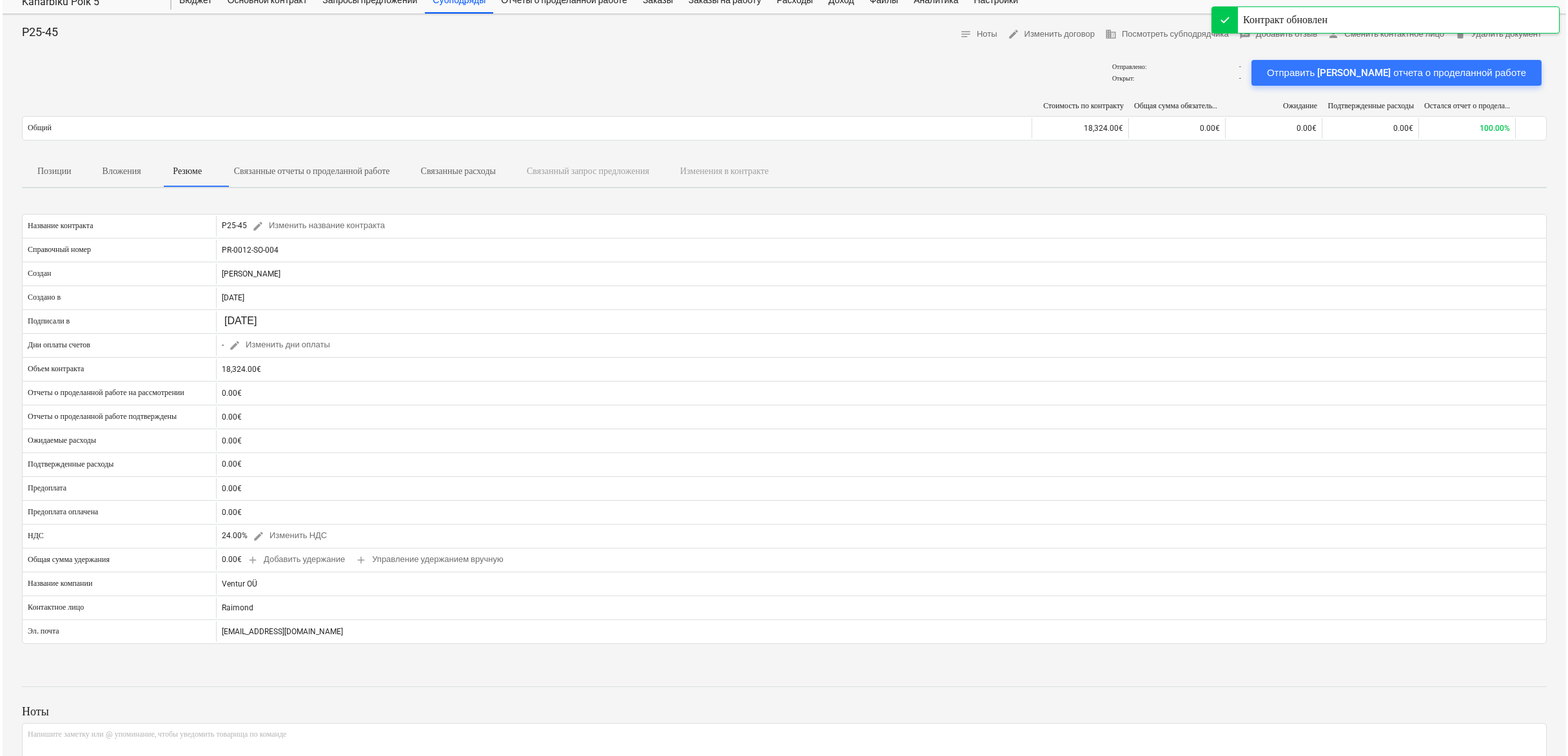
scroll to position [0, 0]
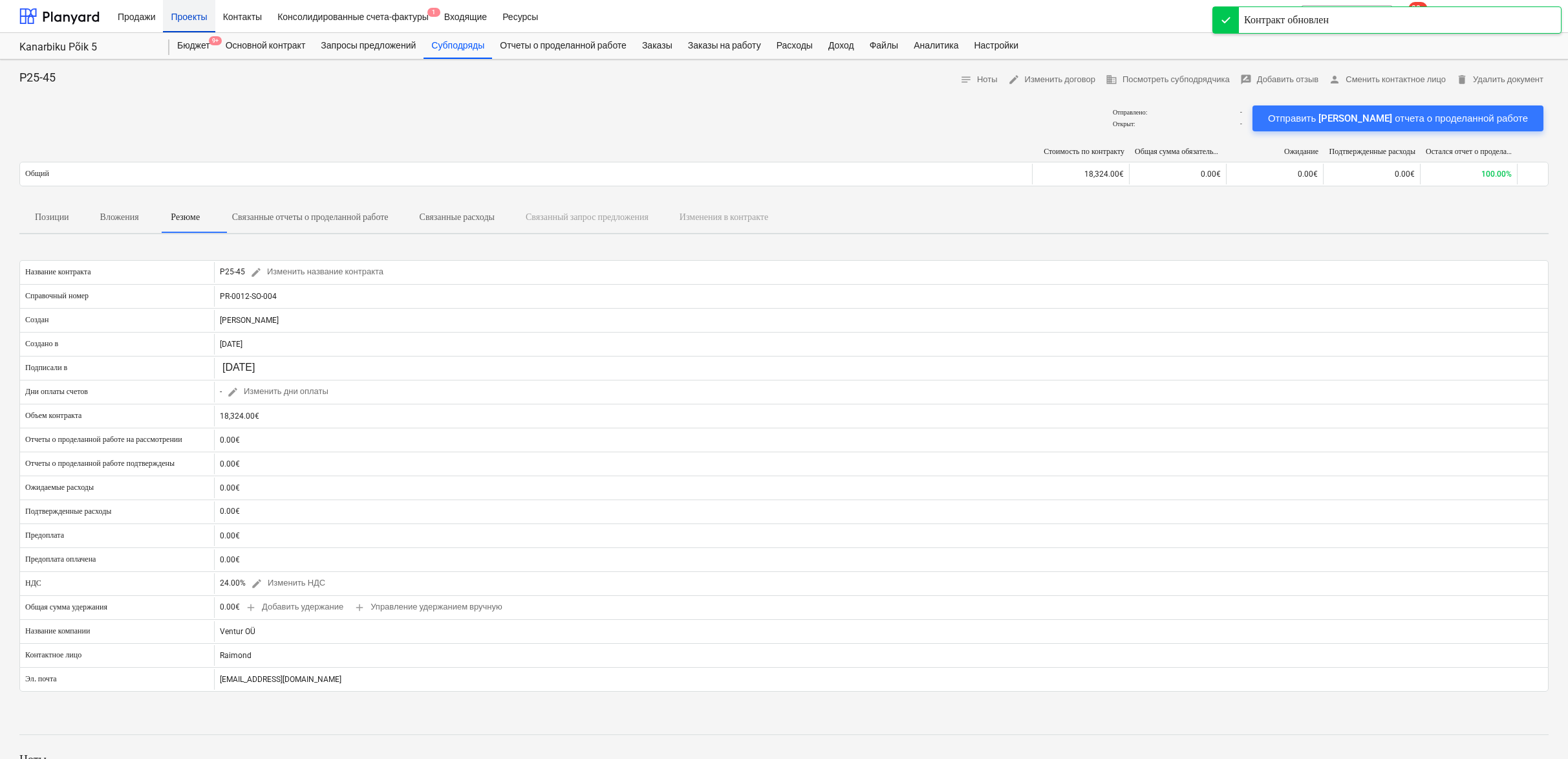
click at [193, 18] on div "Проекты" at bounding box center [189, 15] width 52 height 33
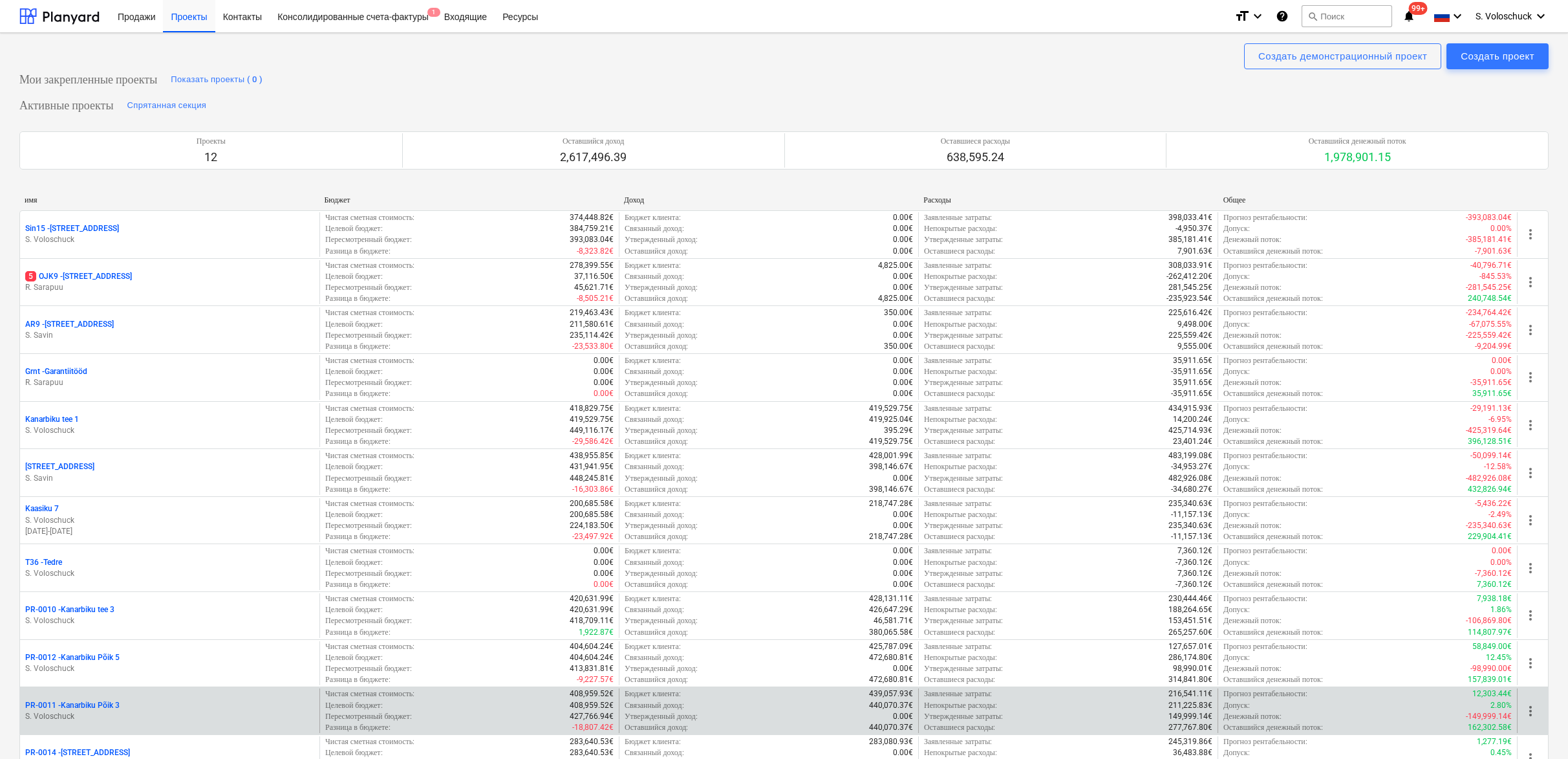
click at [133, 711] on p "S. Voloschuck" at bounding box center [169, 716] width 289 height 11
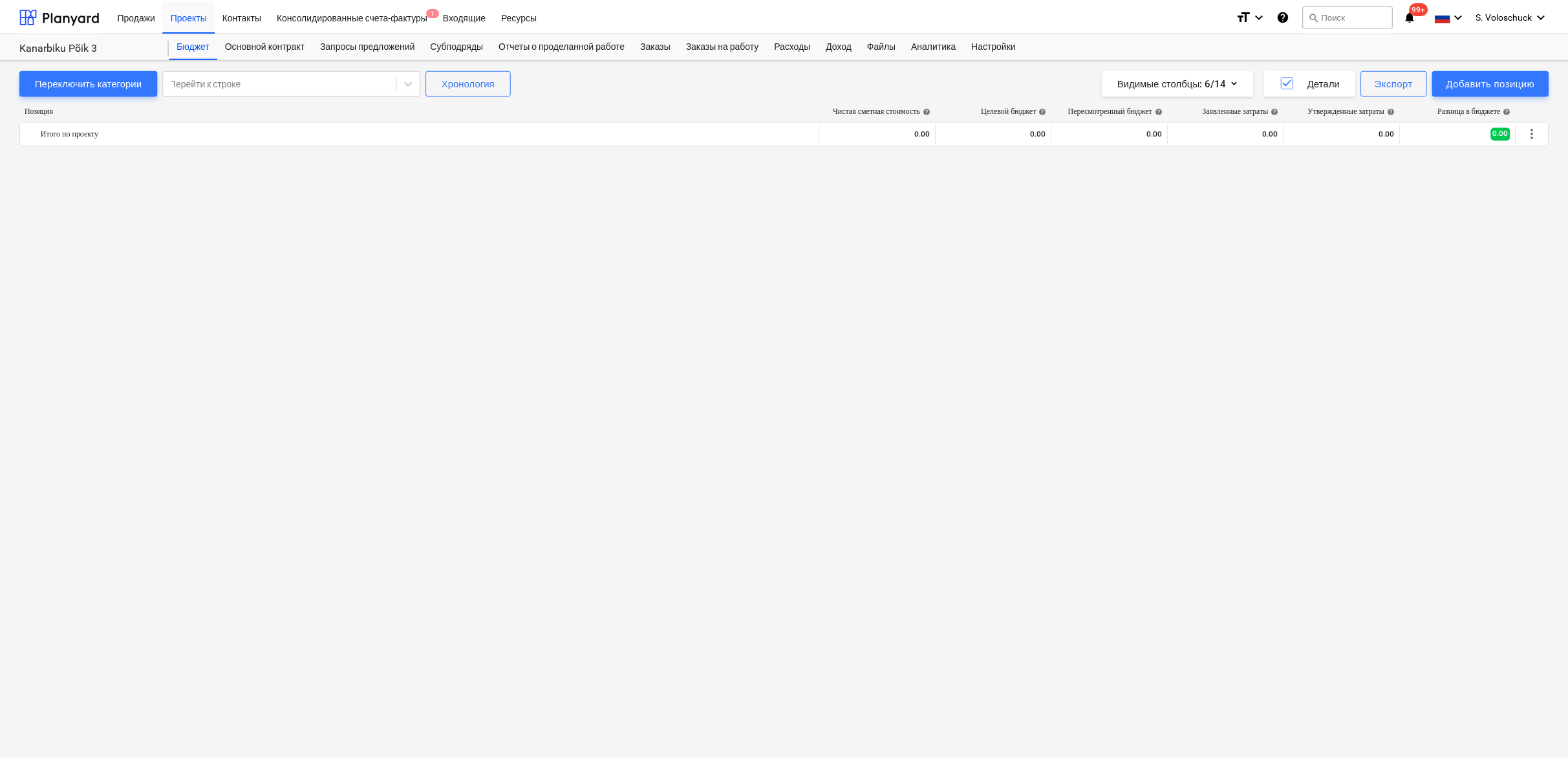
scroll to position [1548, 0]
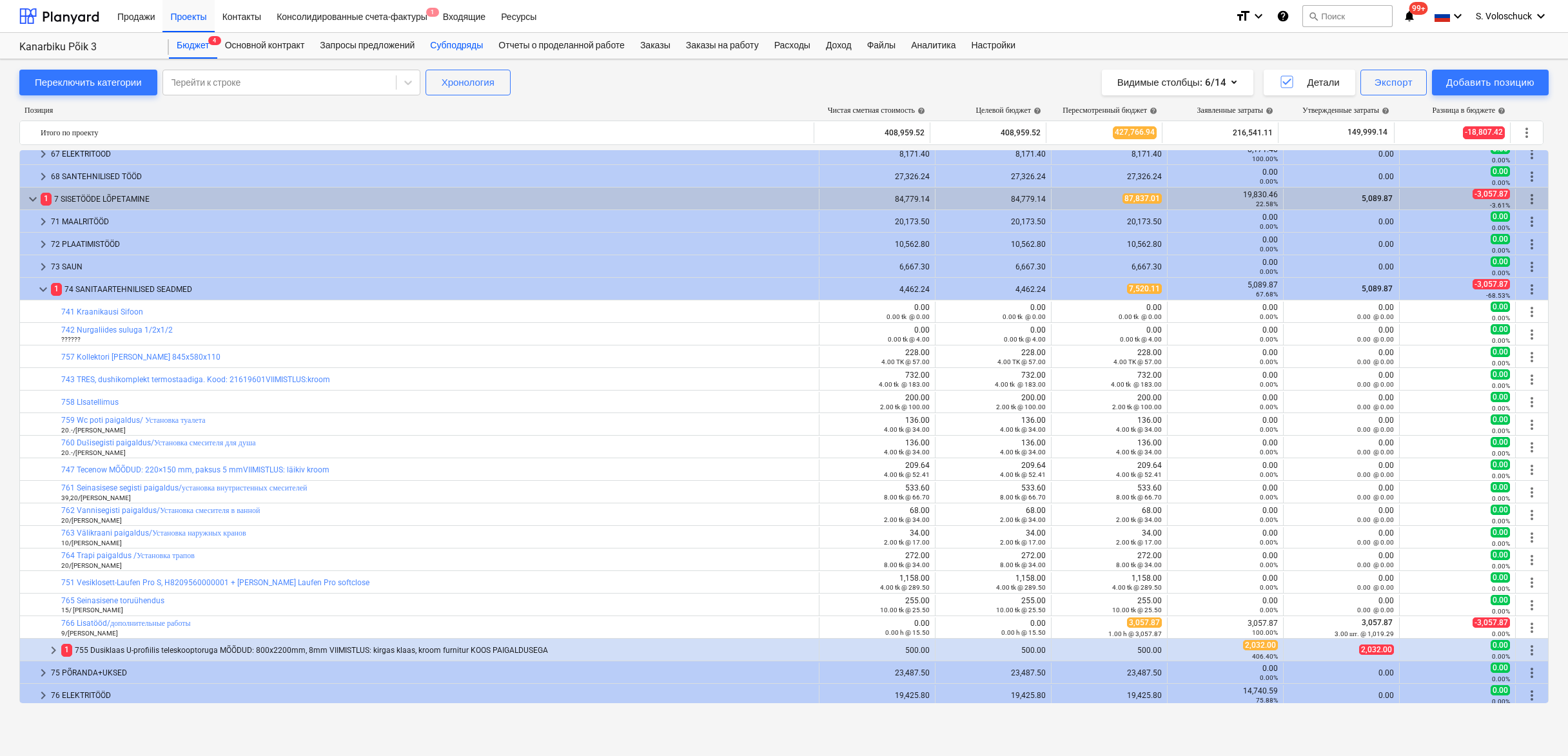
click at [477, 40] on div "Субподряды" at bounding box center [457, 45] width 68 height 26
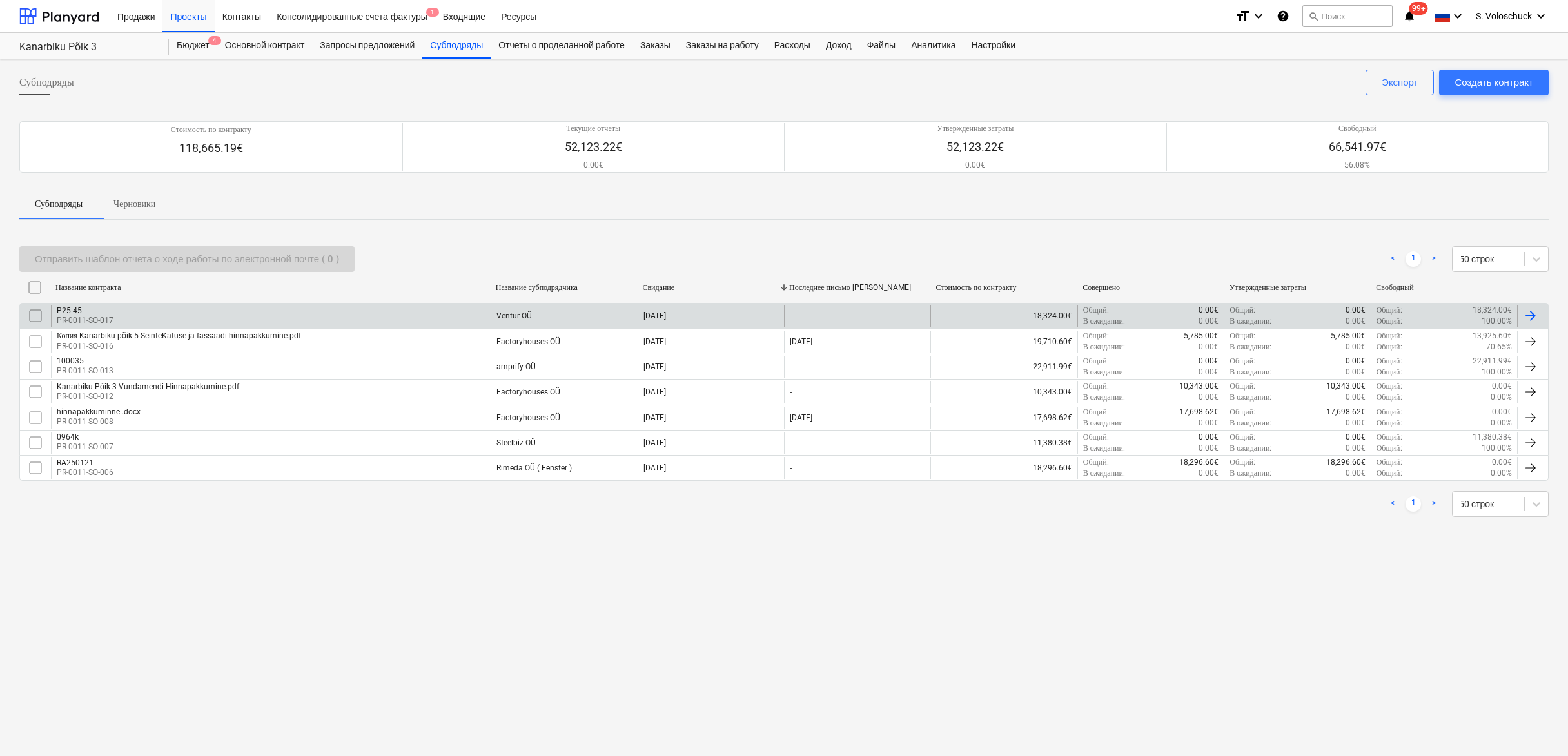
click at [392, 321] on div "P25-45 PR-0011-SO-017" at bounding box center [271, 315] width 440 height 22
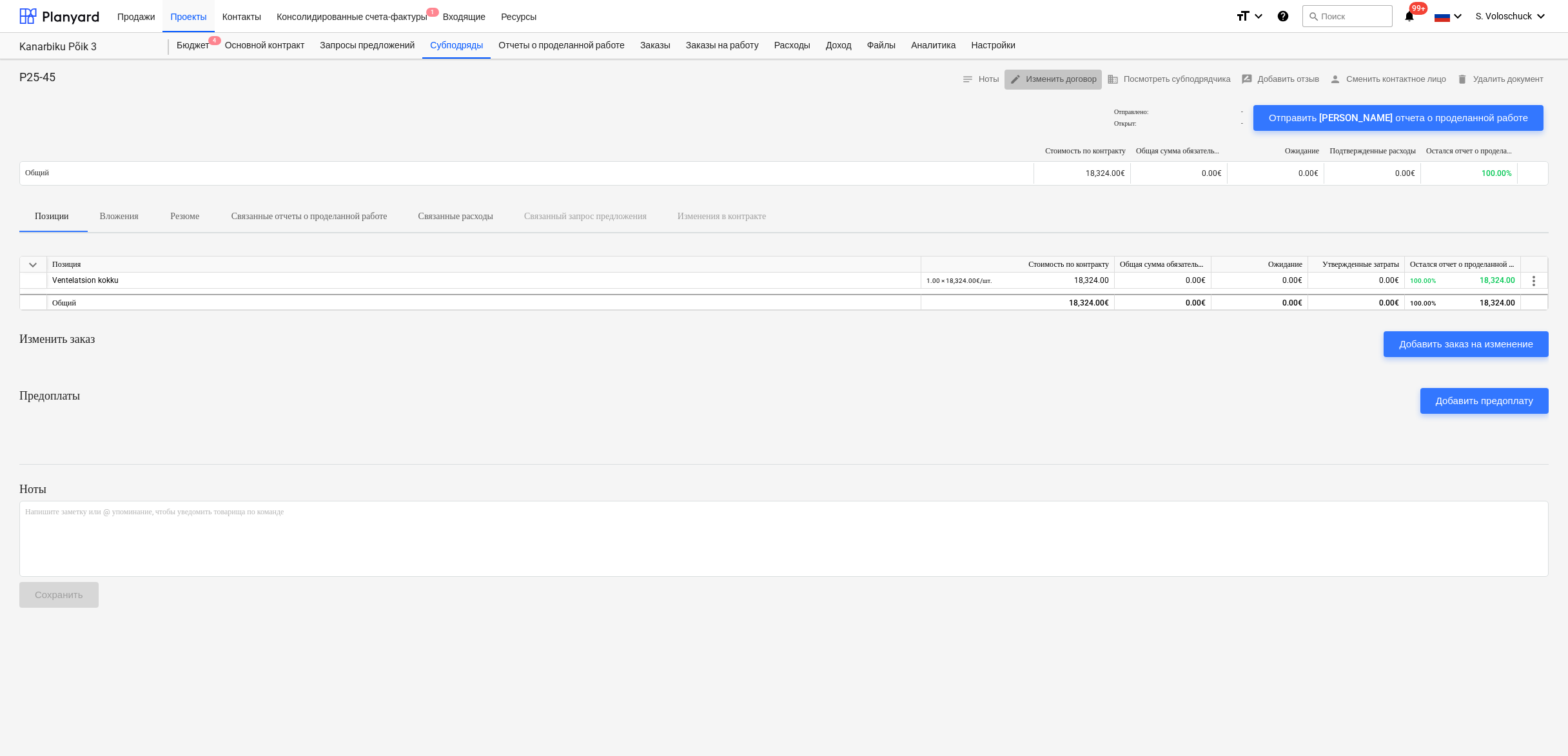
click at [1049, 76] on span "edit Изменить договор" at bounding box center [1053, 79] width 87 height 15
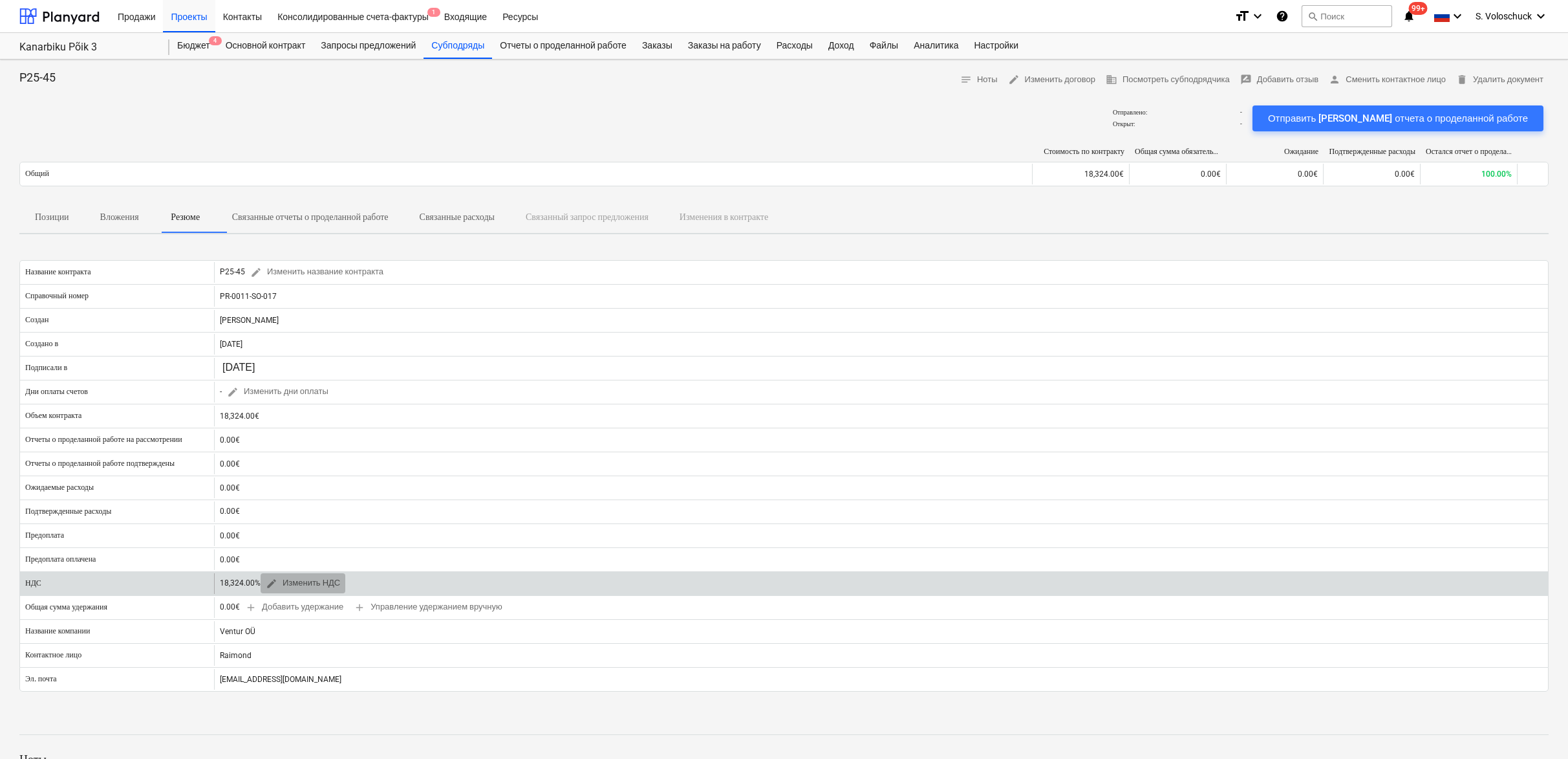
click at [289, 586] on span "edit Изменить НДС" at bounding box center [303, 583] width 74 height 15
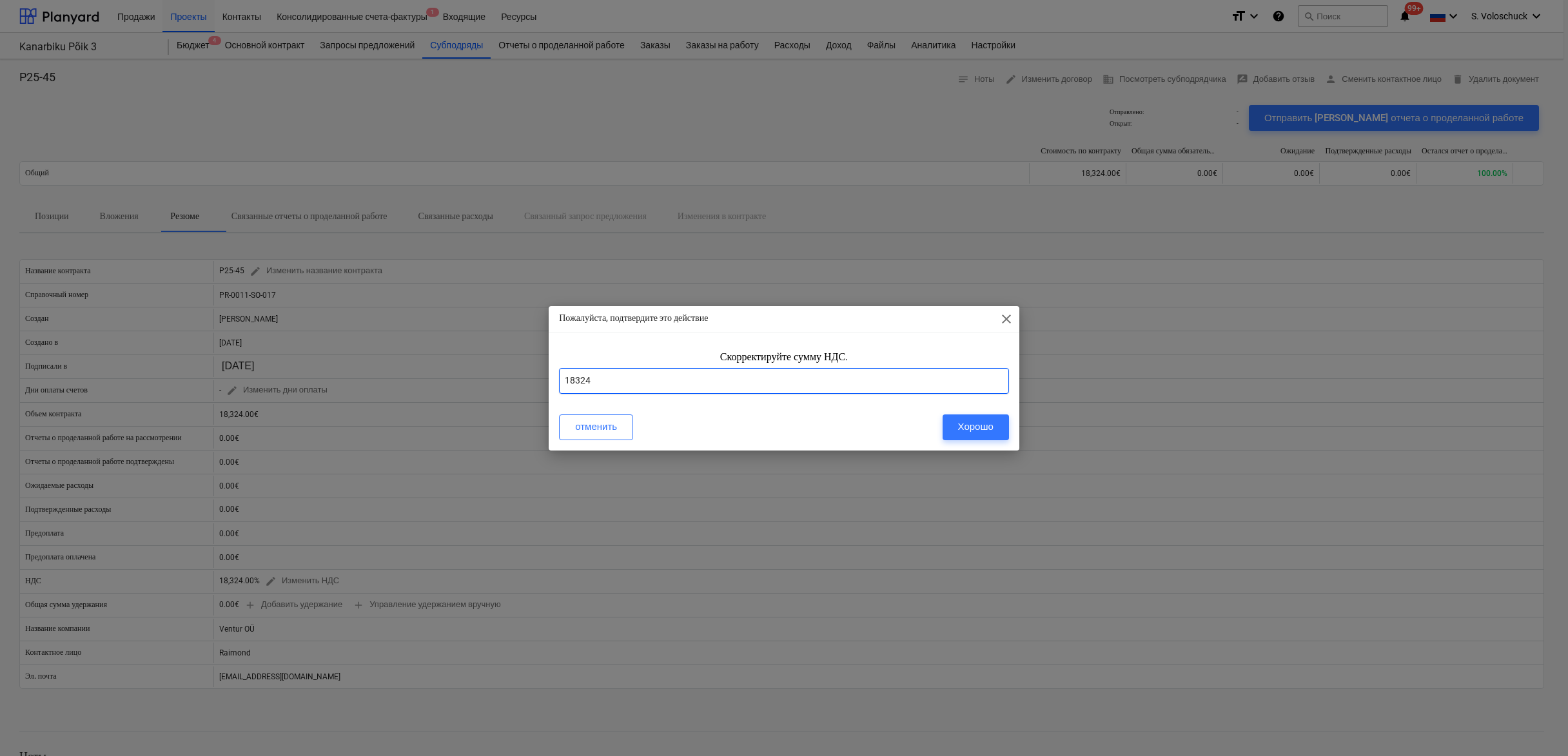
click at [602, 379] on input "18324" at bounding box center [784, 380] width 450 height 26
type input "1"
type input "24"
click at [975, 423] on div "Хорошо" at bounding box center [975, 426] width 36 height 17
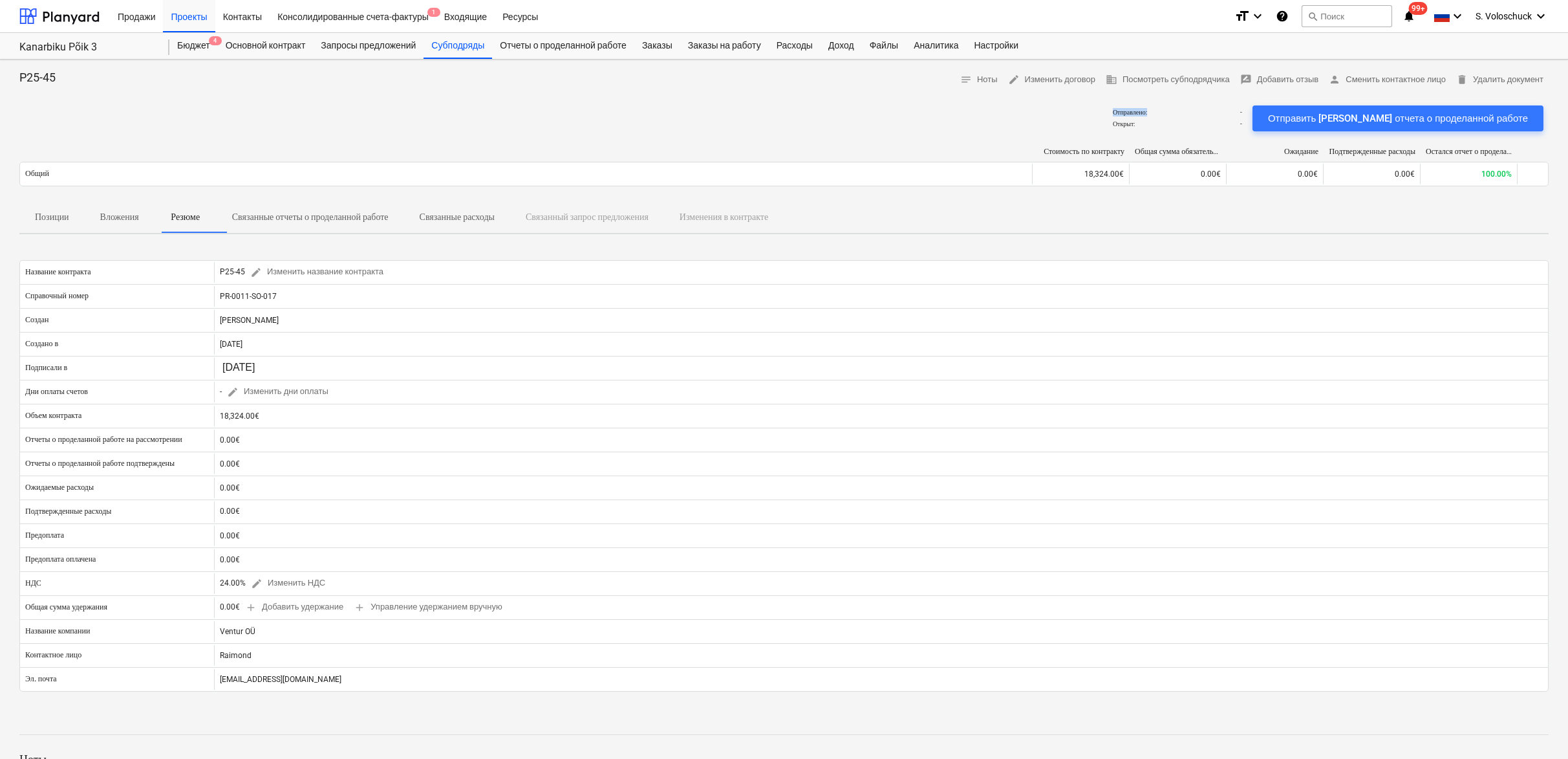
click at [301, 116] on div "Отправлено : - Открыт : - Отправить шаблон отчета о проделанной работе" at bounding box center [784, 118] width 1530 height 36
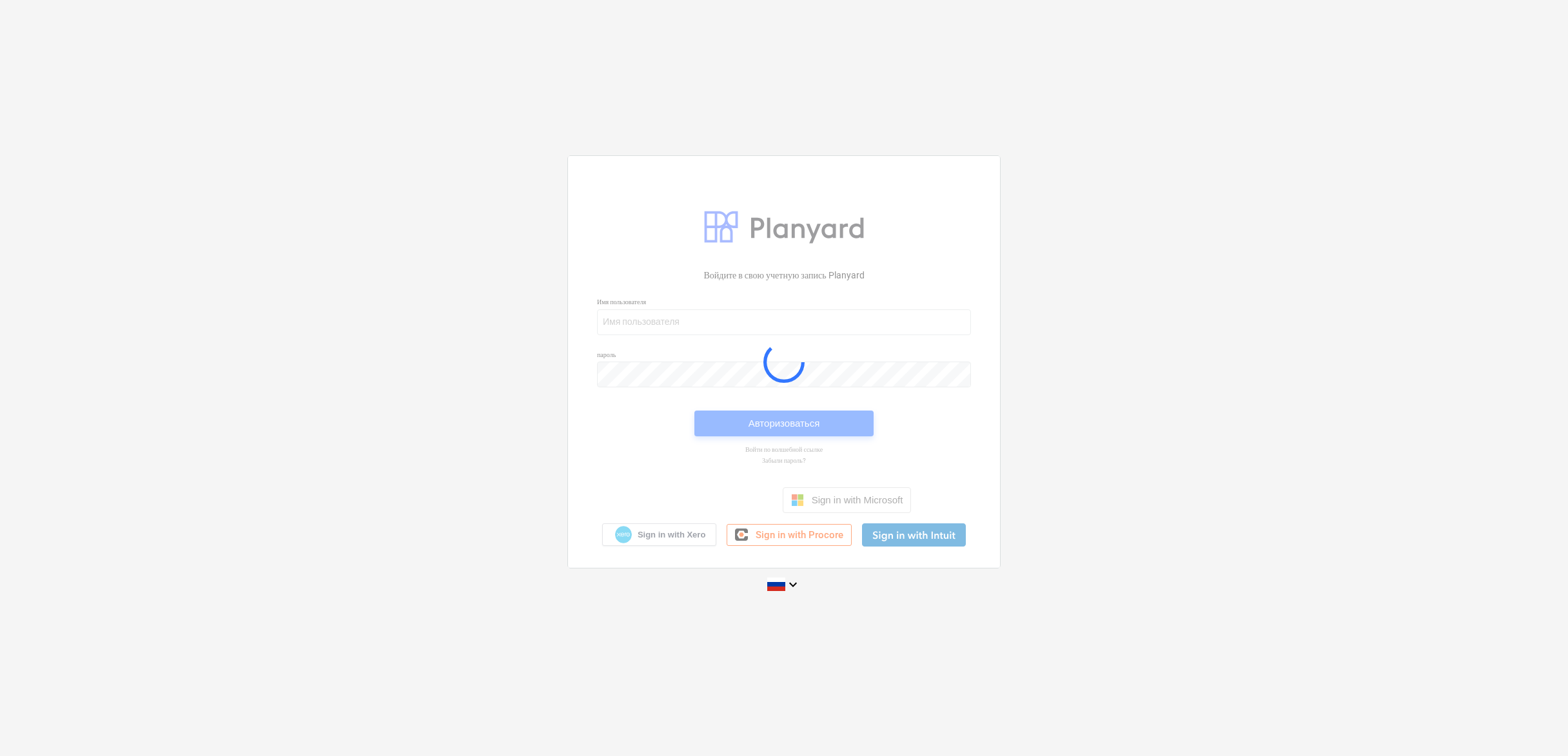
click at [855, 317] on div at bounding box center [784, 362] width 432 height 411
